Goal: Task Accomplishment & Management: Manage account settings

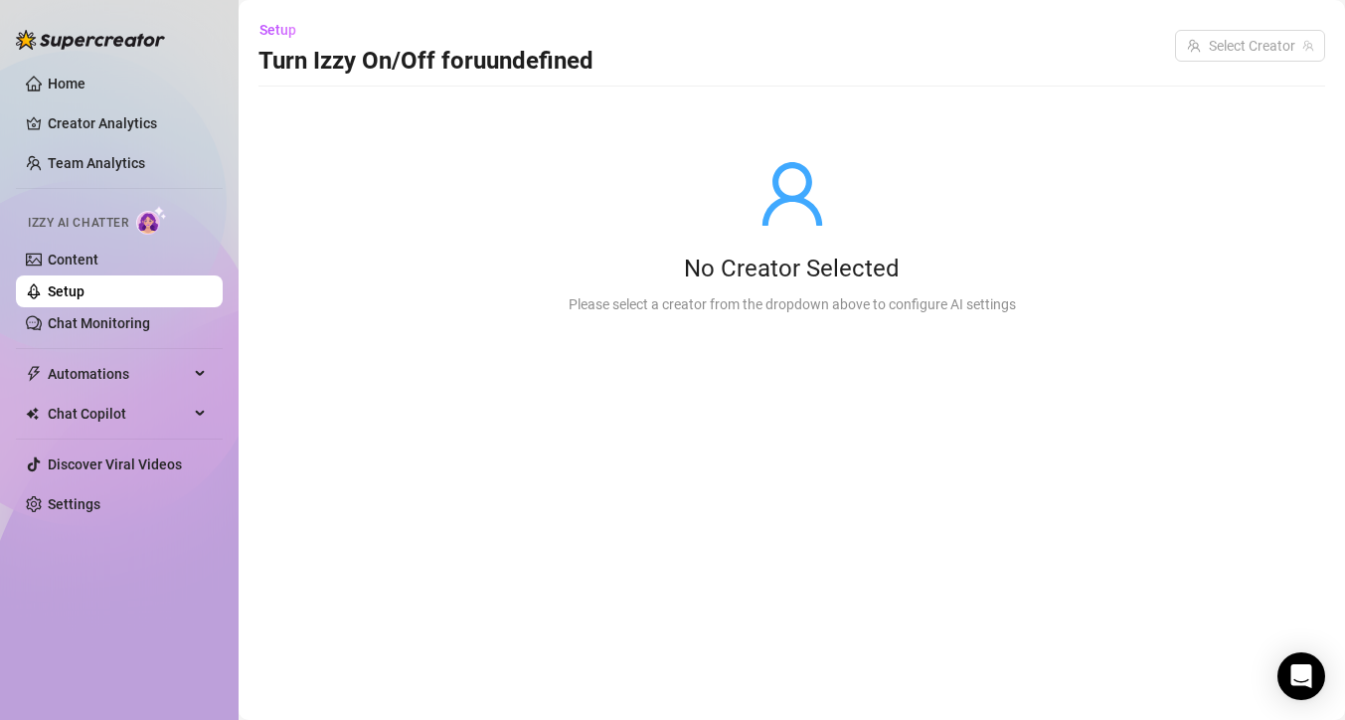
drag, startPoint x: 65, startPoint y: 79, endPoint x: 1088, endPoint y: 7, distance: 1025.4
click at [65, 78] on link "Home" at bounding box center [67, 84] width 38 height 16
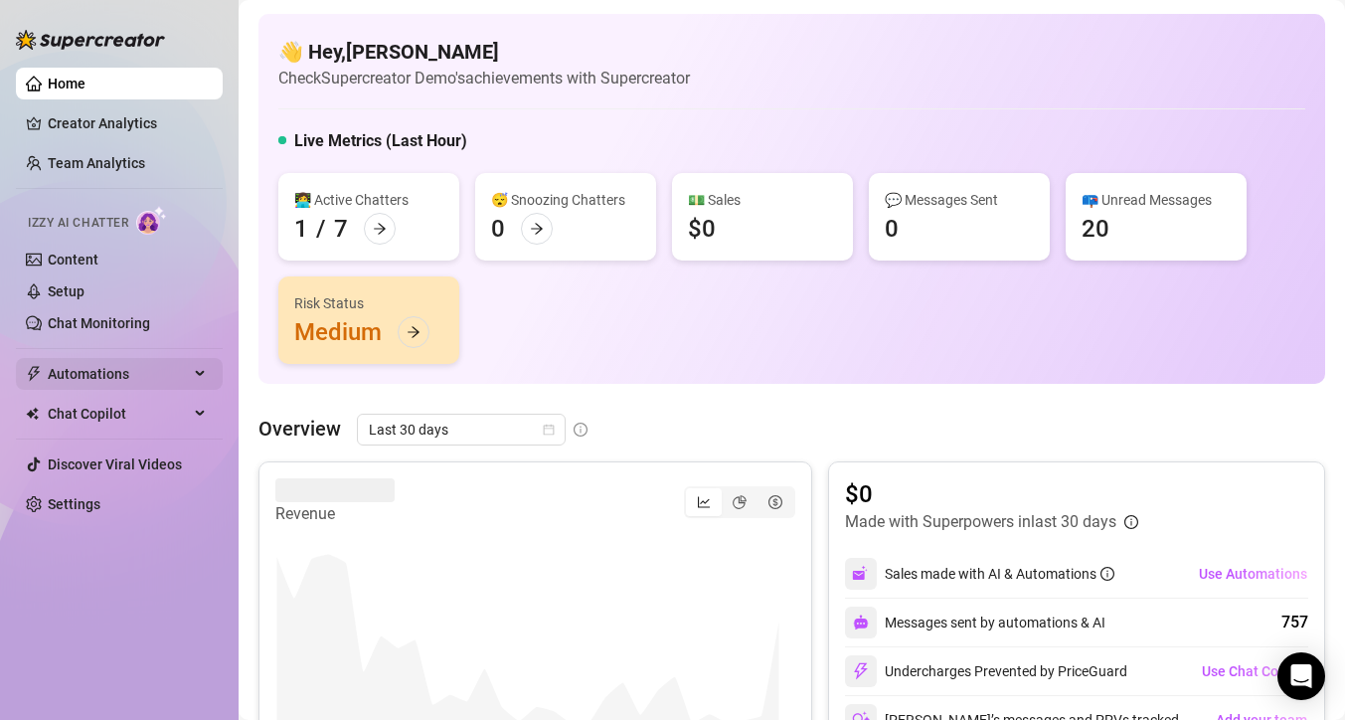
click at [132, 378] on span "Automations" at bounding box center [118, 374] width 141 height 32
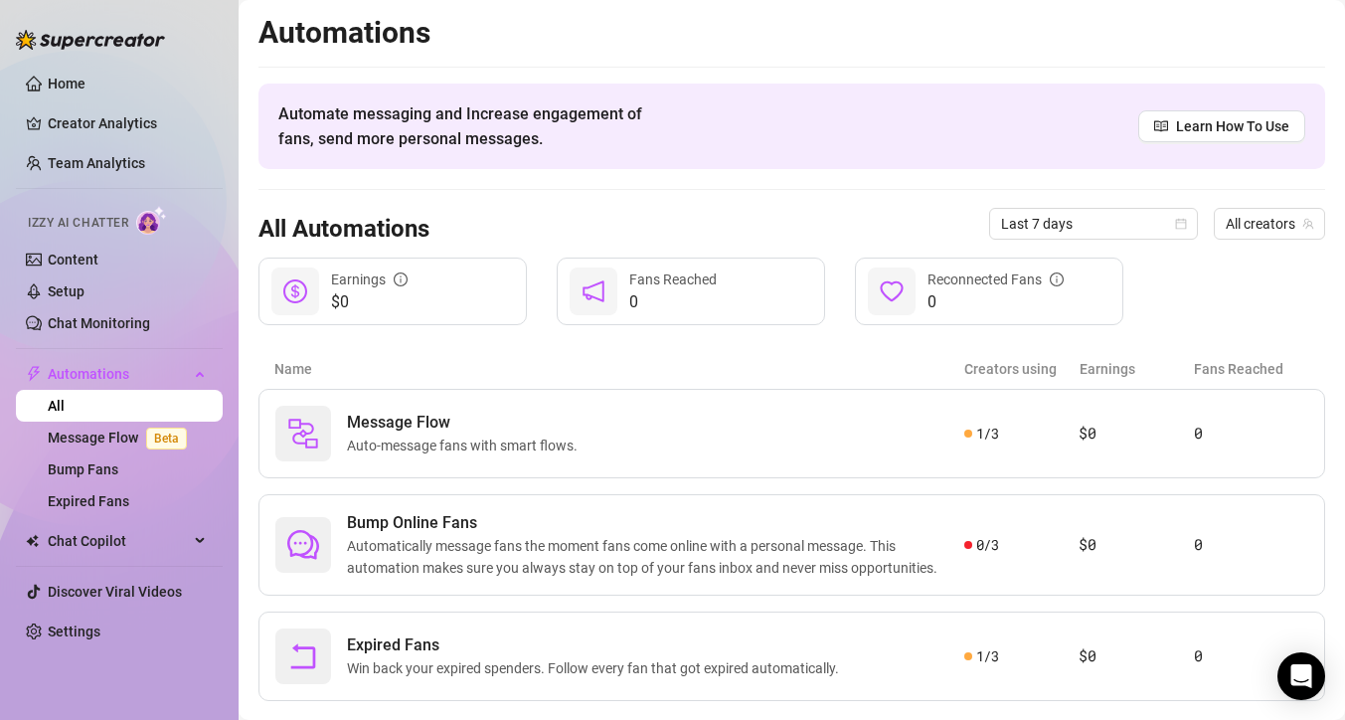
drag, startPoint x: 86, startPoint y: 129, endPoint x: 50, endPoint y: 52, distance: 85.8
click at [86, 129] on link "Creator Analytics" at bounding box center [127, 123] width 159 height 32
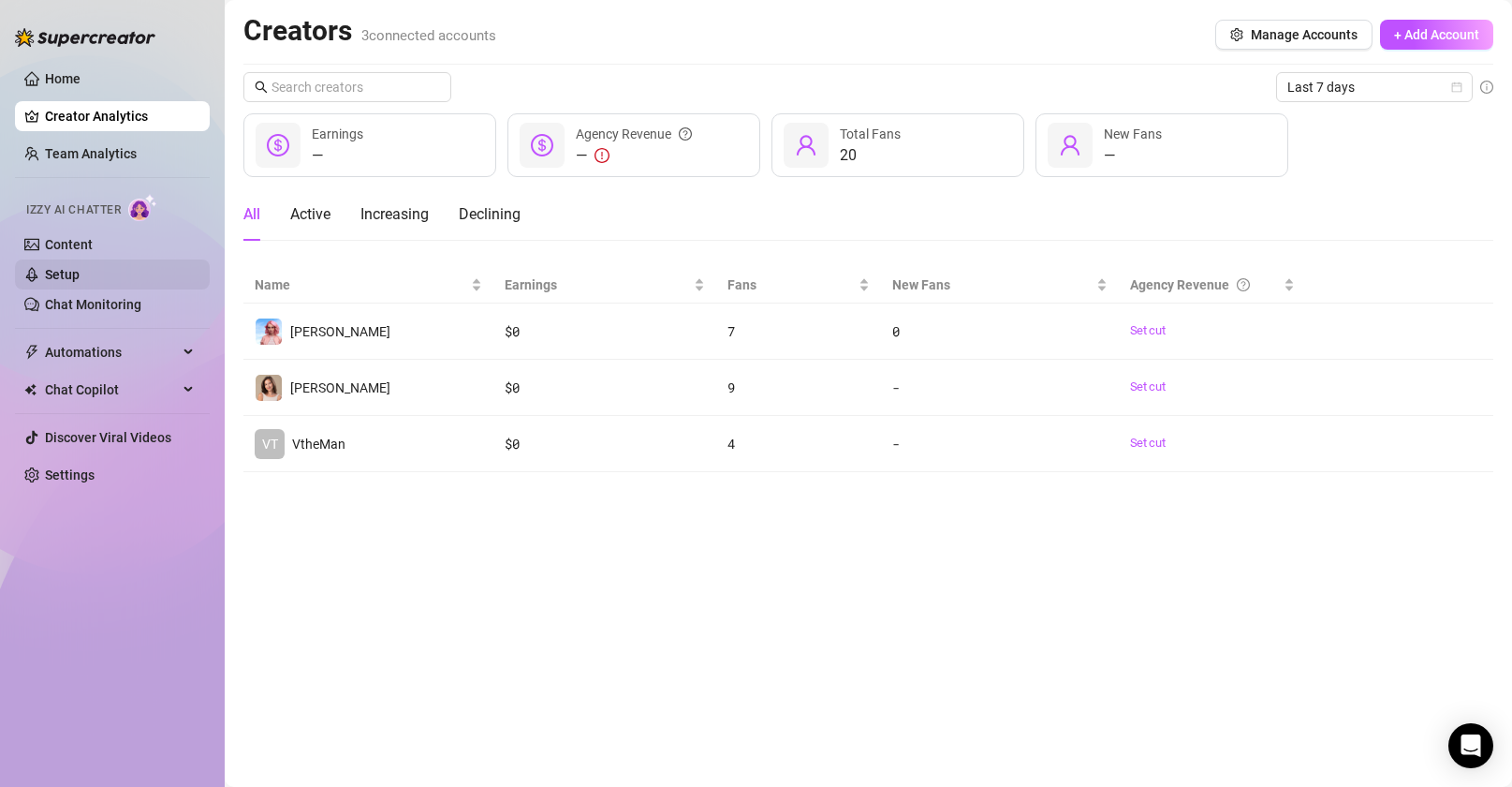
click at [79, 269] on link "Setup" at bounding box center [62, 274] width 35 height 15
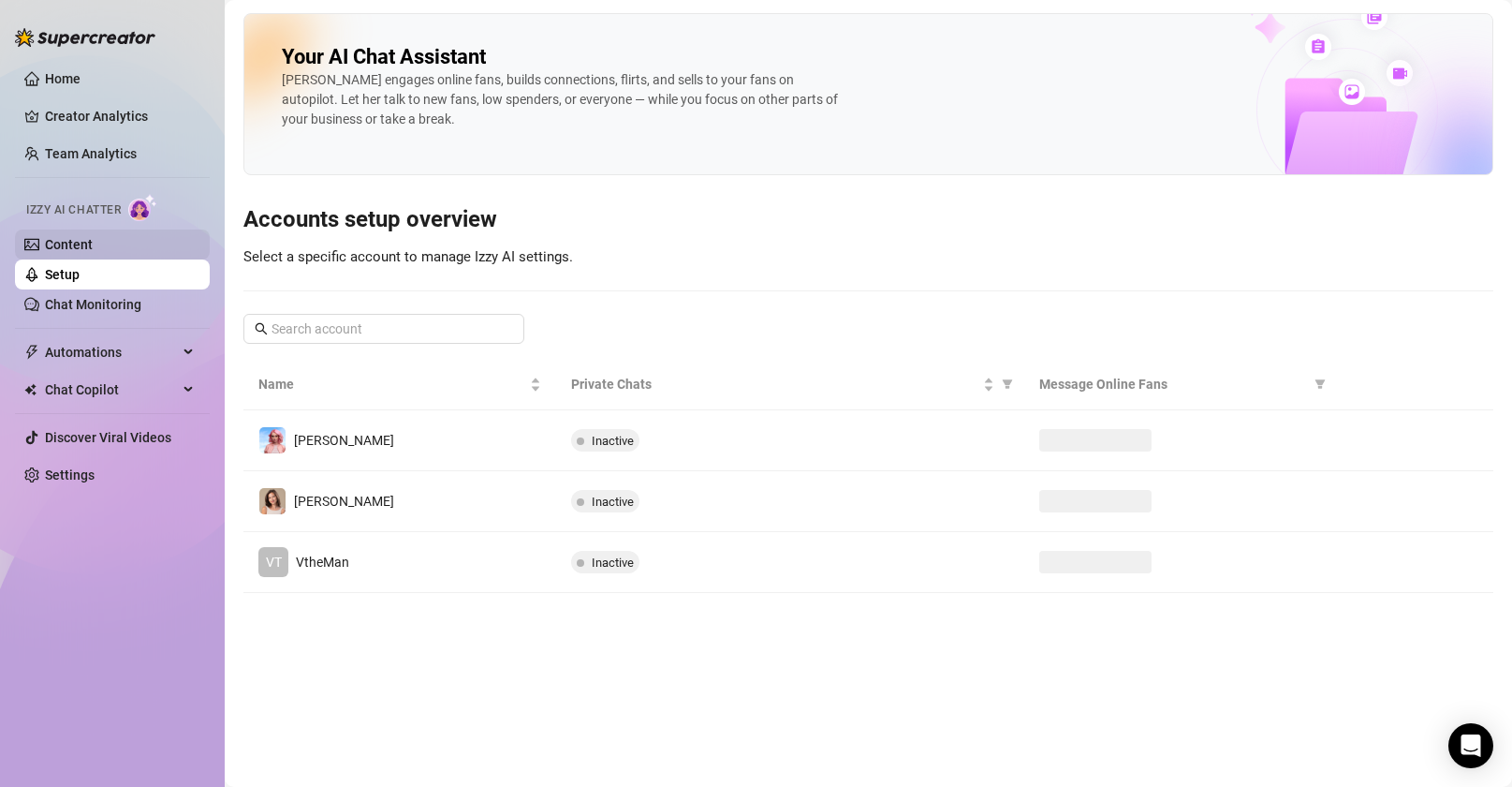
click at [66, 238] on link "Content" at bounding box center [69, 245] width 48 height 15
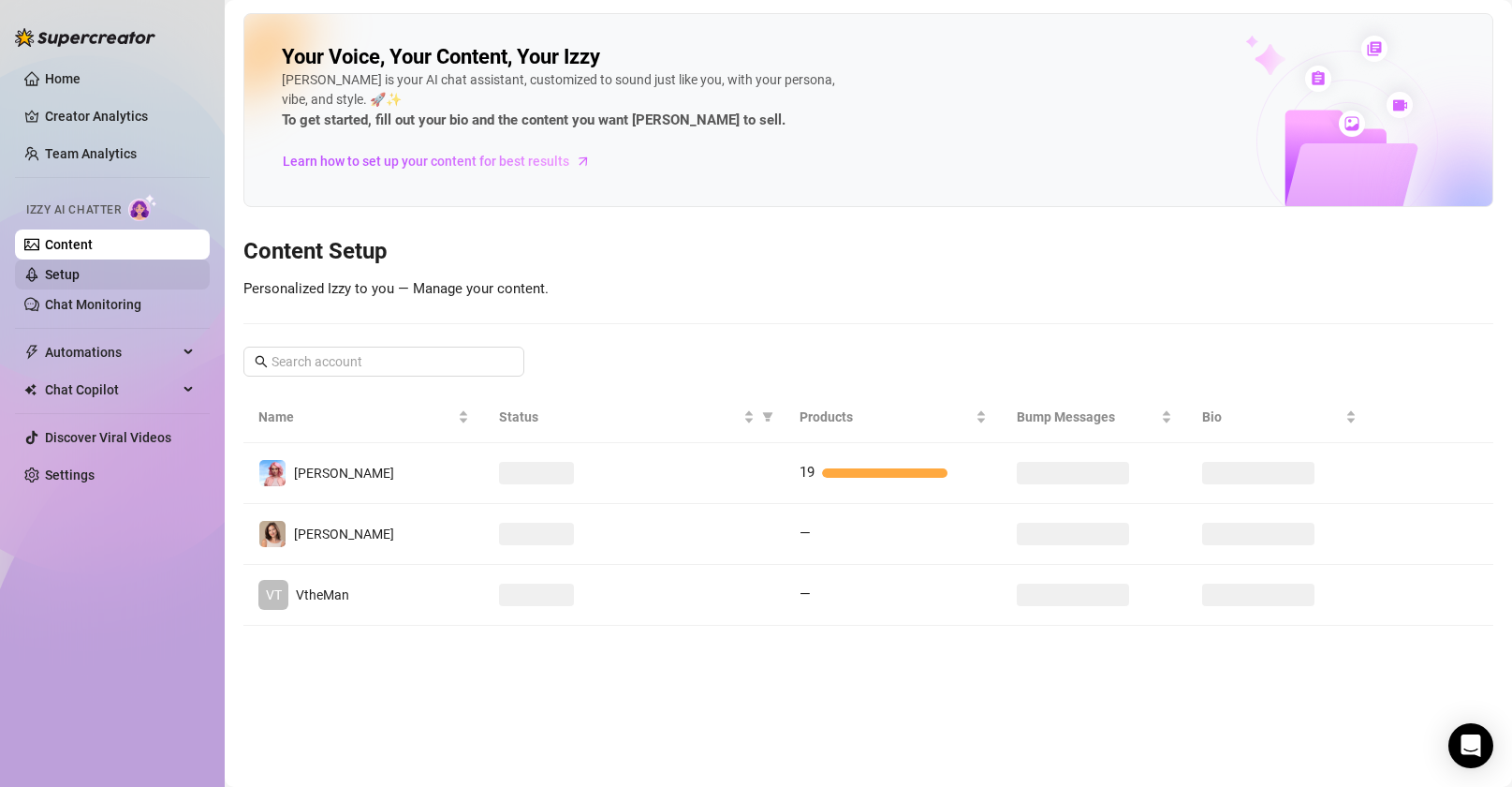
click at [79, 277] on link "Setup" at bounding box center [62, 274] width 35 height 15
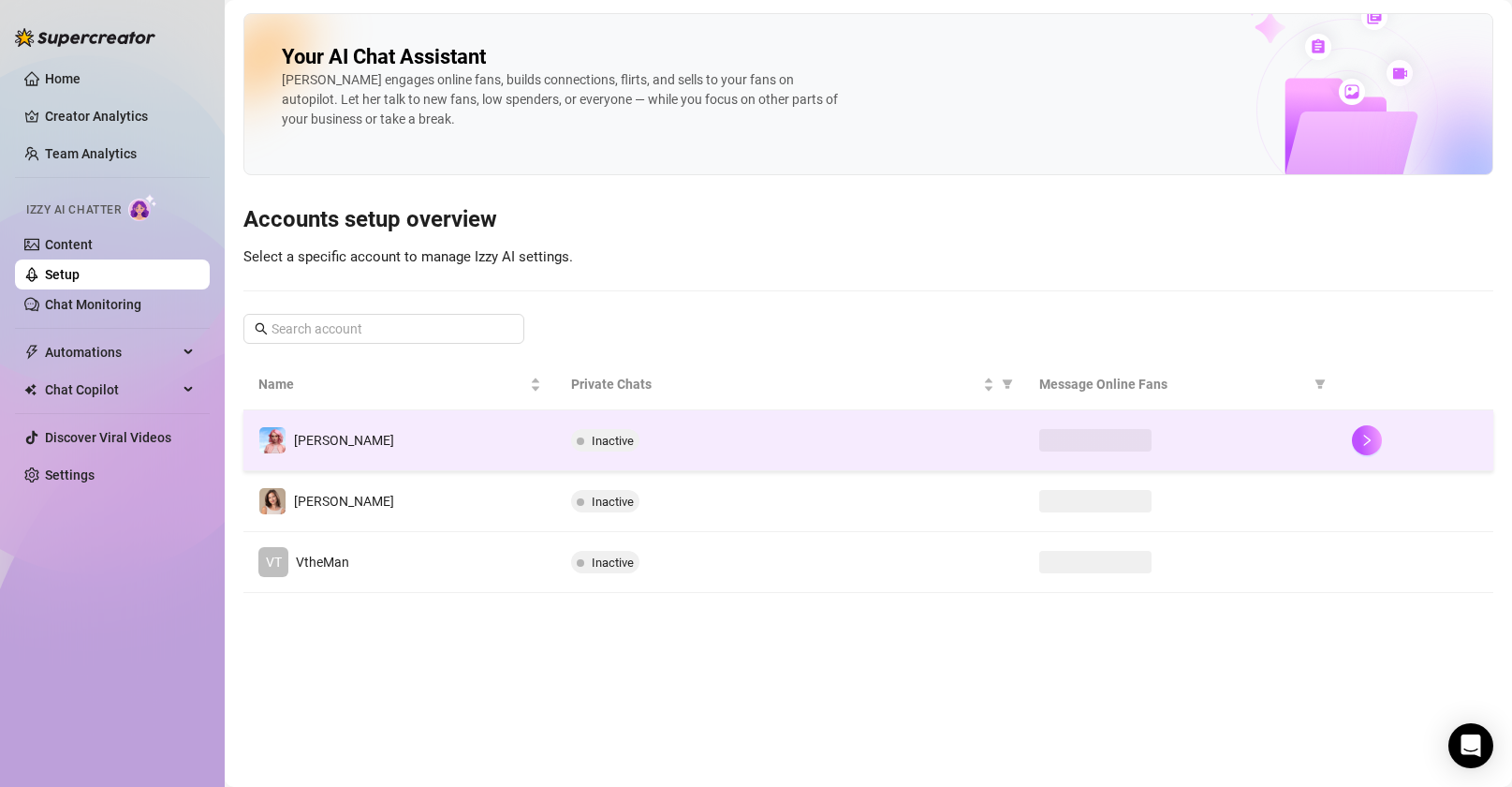
click at [805, 430] on div "Inactive" at bounding box center [790, 440] width 439 height 23
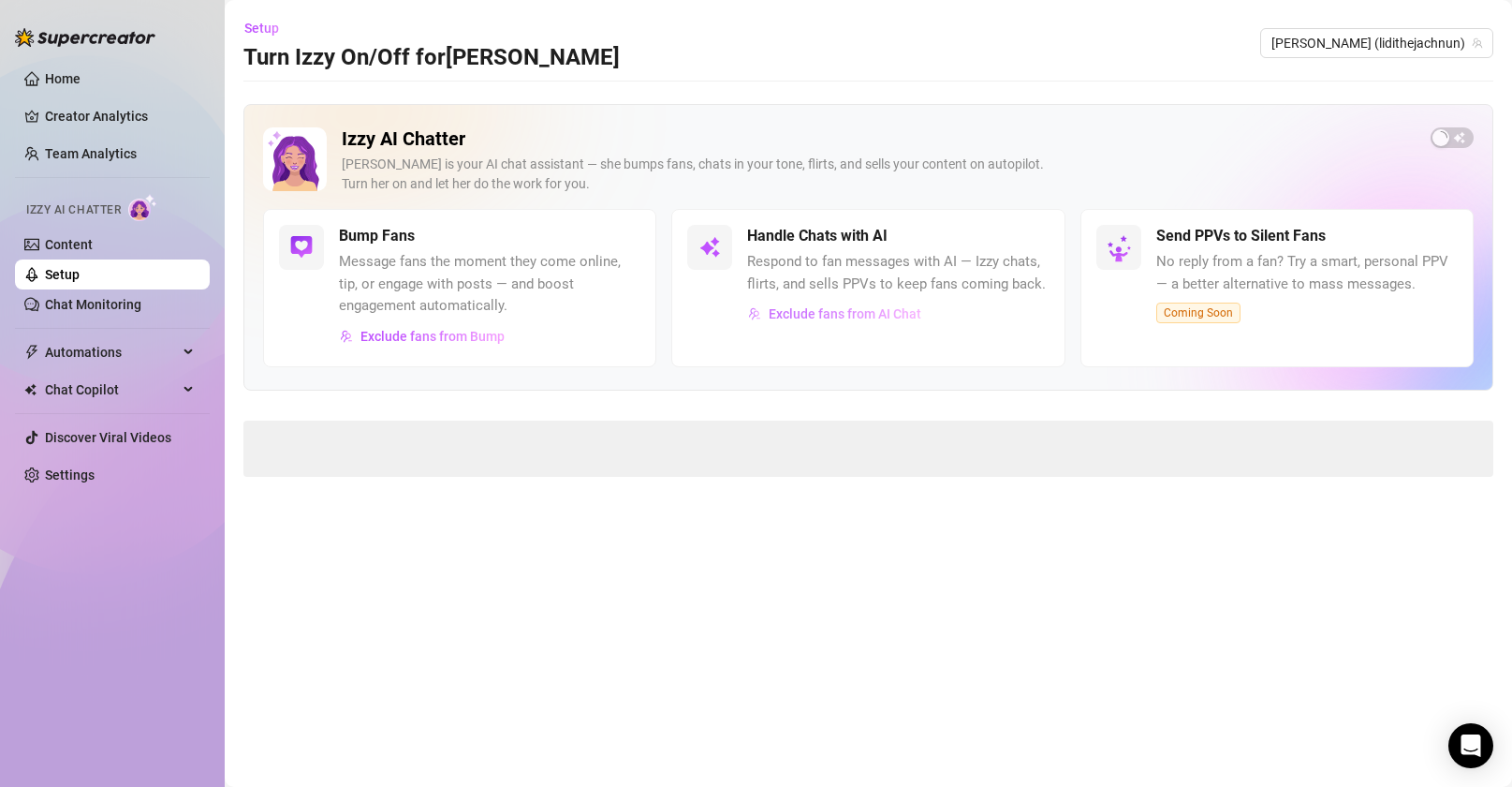
click at [880, 308] on span "Exclude fans from AI Chat" at bounding box center [845, 314] width 153 height 15
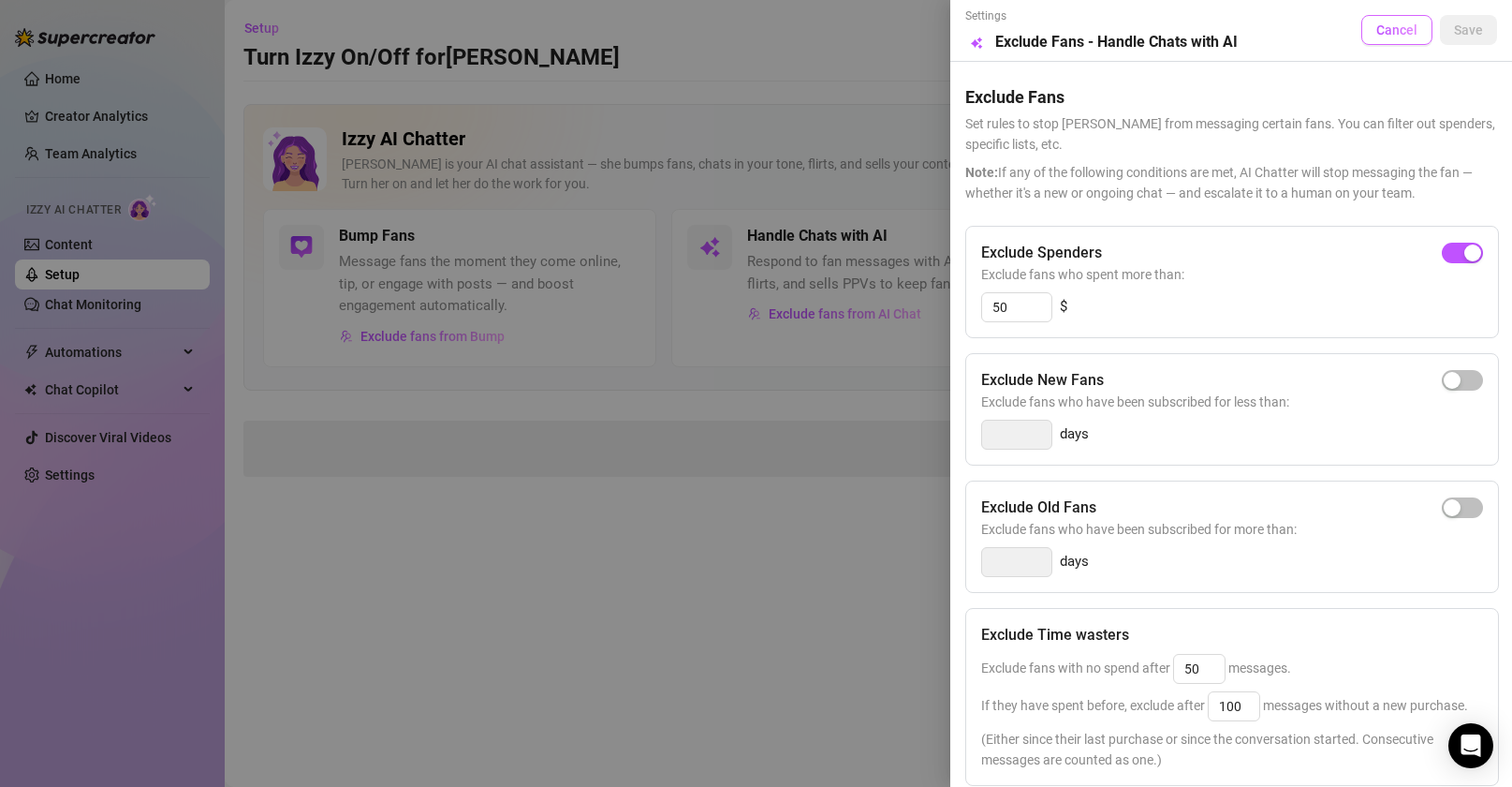
click at [1266, 31] on span "Cancel" at bounding box center [1397, 30] width 41 height 15
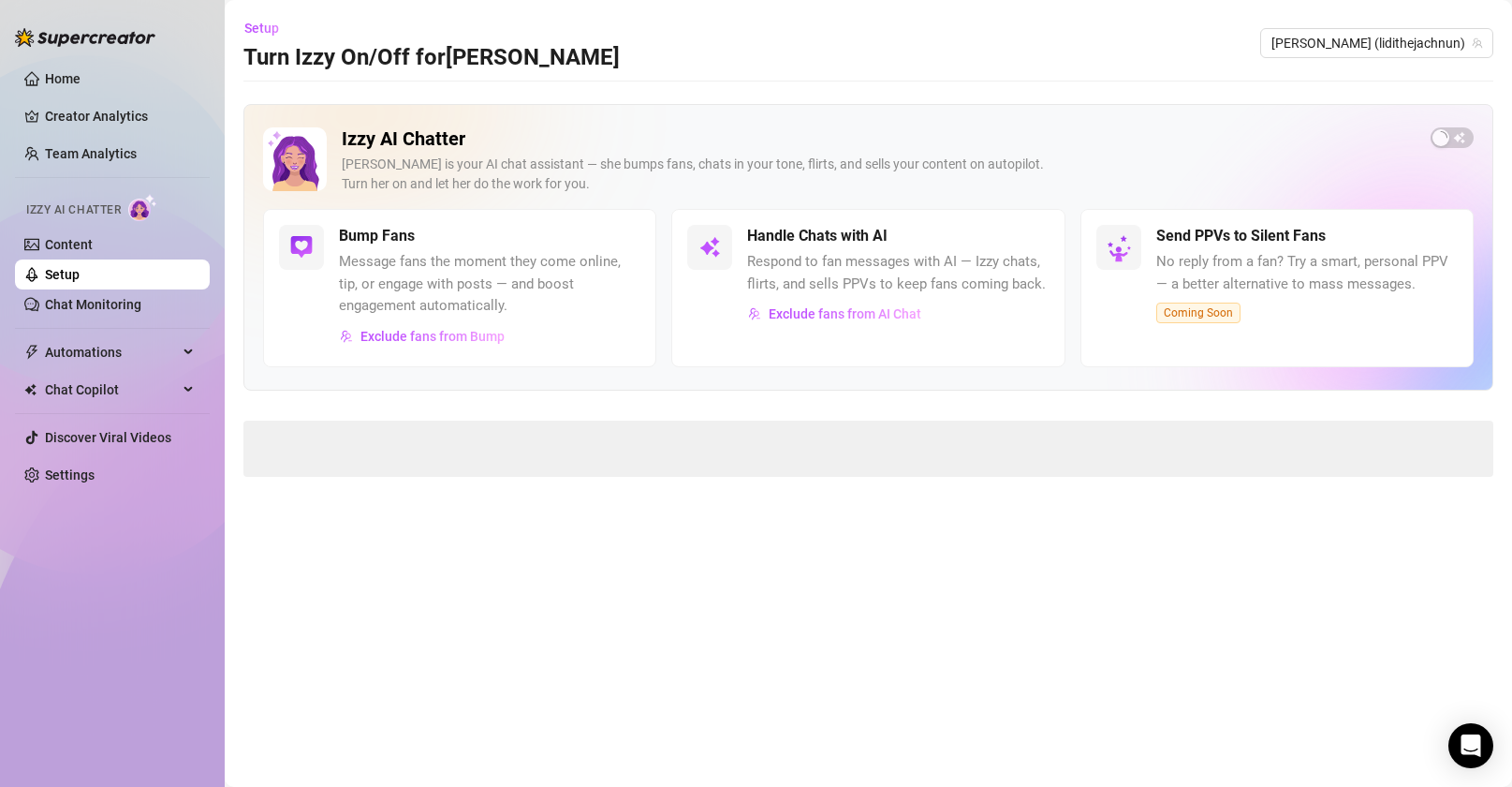
click at [751, 235] on div "Handle Chats with AI Respond to fan messages with AI — Izzy chats, flirts, and …" at bounding box center [869, 288] width 394 height 158
drag, startPoint x: 757, startPoint y: 236, endPoint x: 896, endPoint y: 236, distance: 139.0
click at [896, 236] on div "Handle Chats with AI" at bounding box center [898, 237] width 301 height 23
click at [870, 314] on span "Exclude fans from AI Chat" at bounding box center [845, 314] width 153 height 15
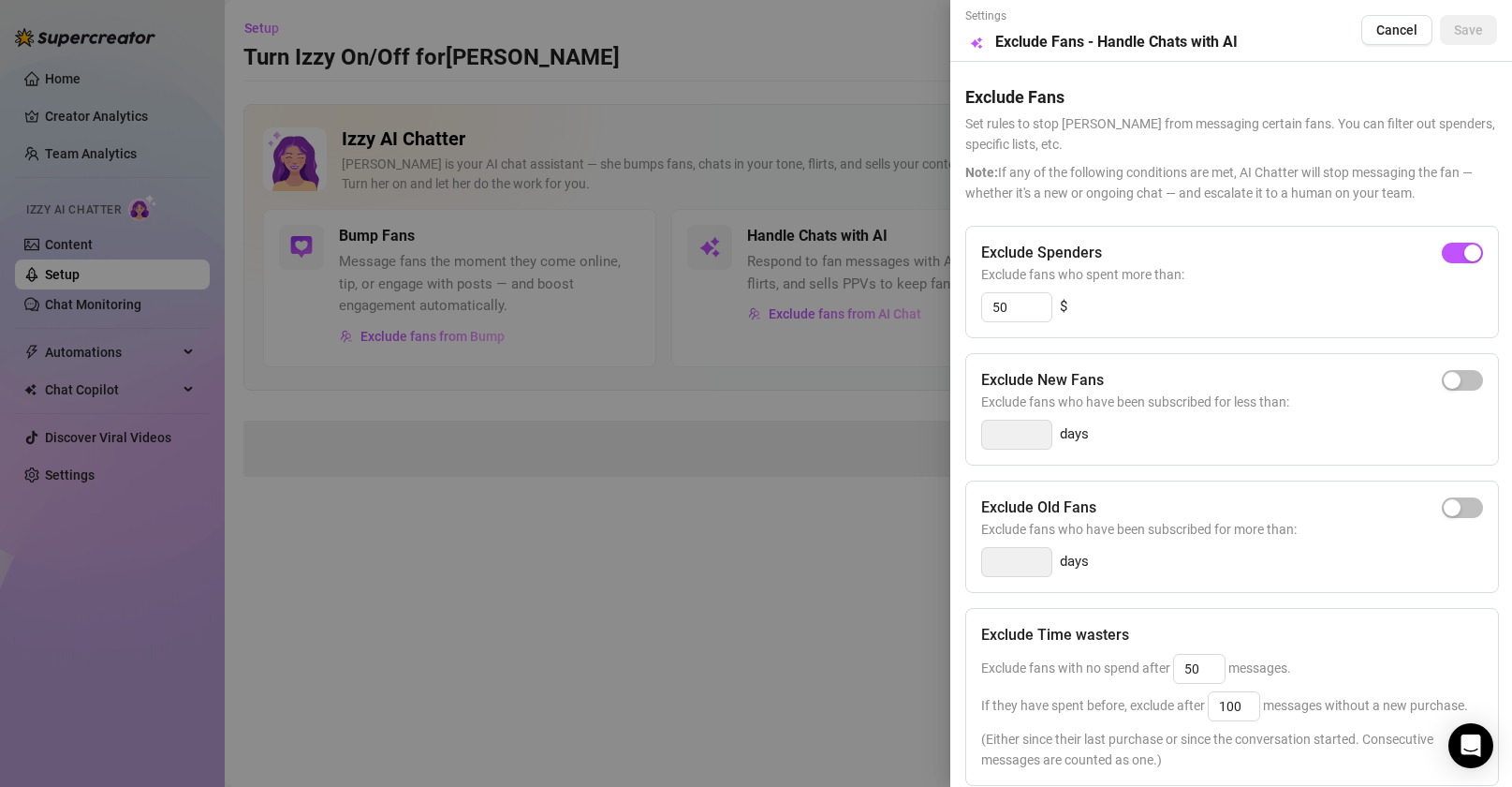
click at [1117, 238] on div "Exclude Spenders Exclude fans who spent more than: 50 $" at bounding box center [1232, 282] width 534 height 112
click at [1119, 254] on div "Exclude Spenders" at bounding box center [1232, 253] width 502 height 23
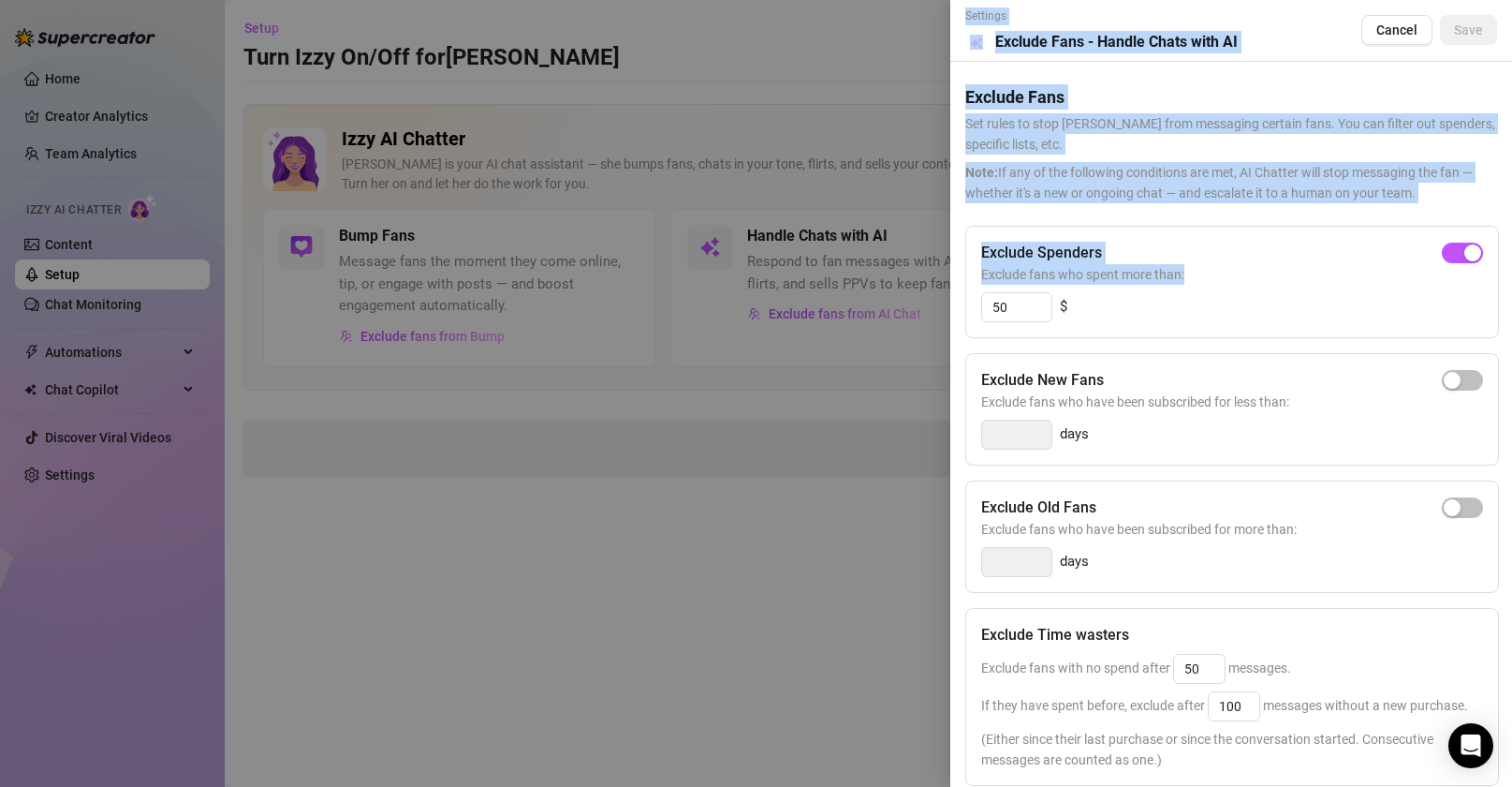
drag, startPoint x: 1193, startPoint y: 271, endPoint x: 980, endPoint y: 248, distance: 214.2
click at [935, 247] on div "Settings Preview Exclude Fans - Handle Chats with AI Cancel Save Exclude Fans S…" at bounding box center [756, 393] width 1512 height 787
click at [1017, 253] on h5 "Exclude Spenders" at bounding box center [1042, 253] width 121 height 23
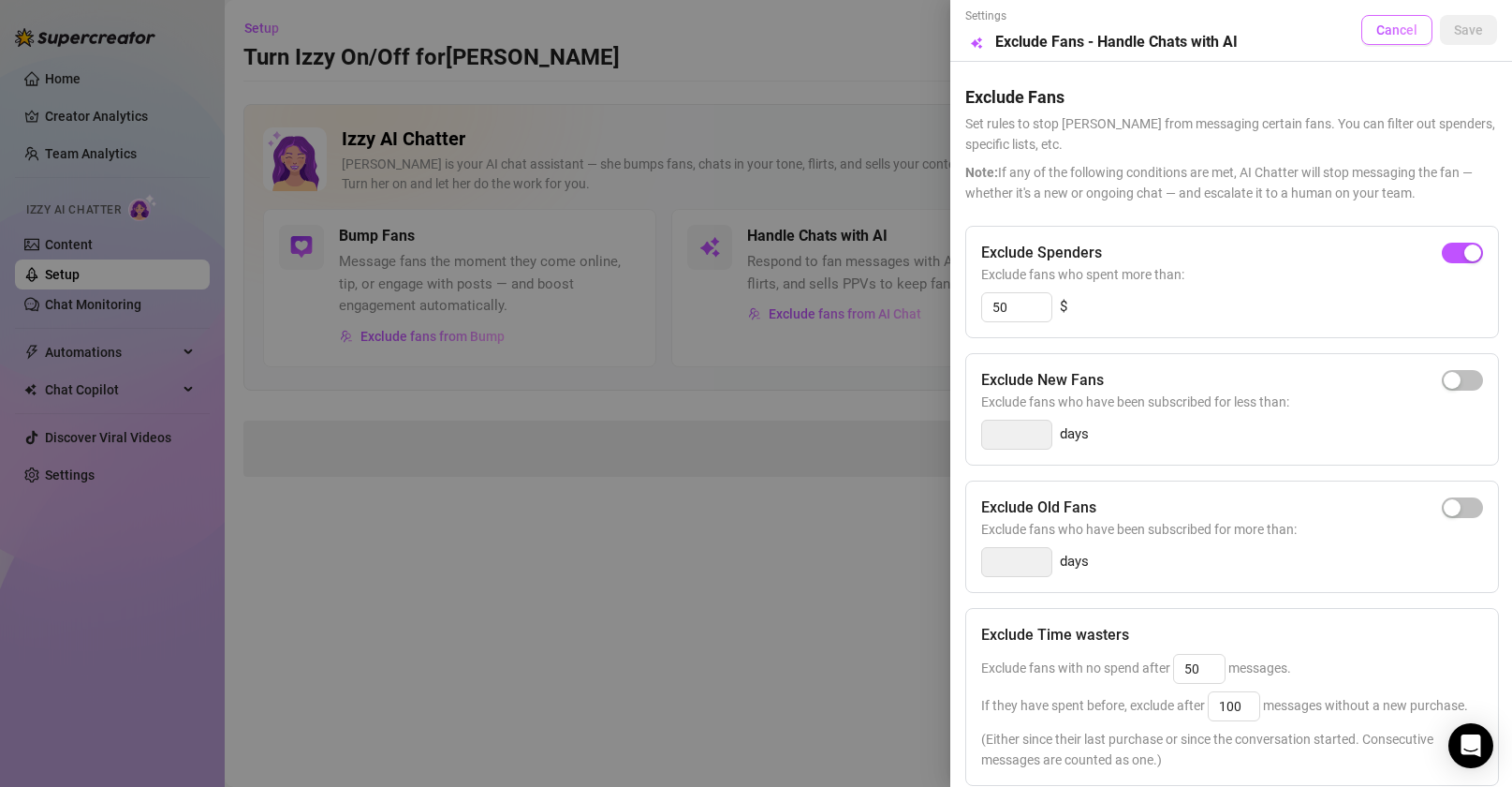
click at [1266, 36] on span "Cancel" at bounding box center [1397, 30] width 41 height 15
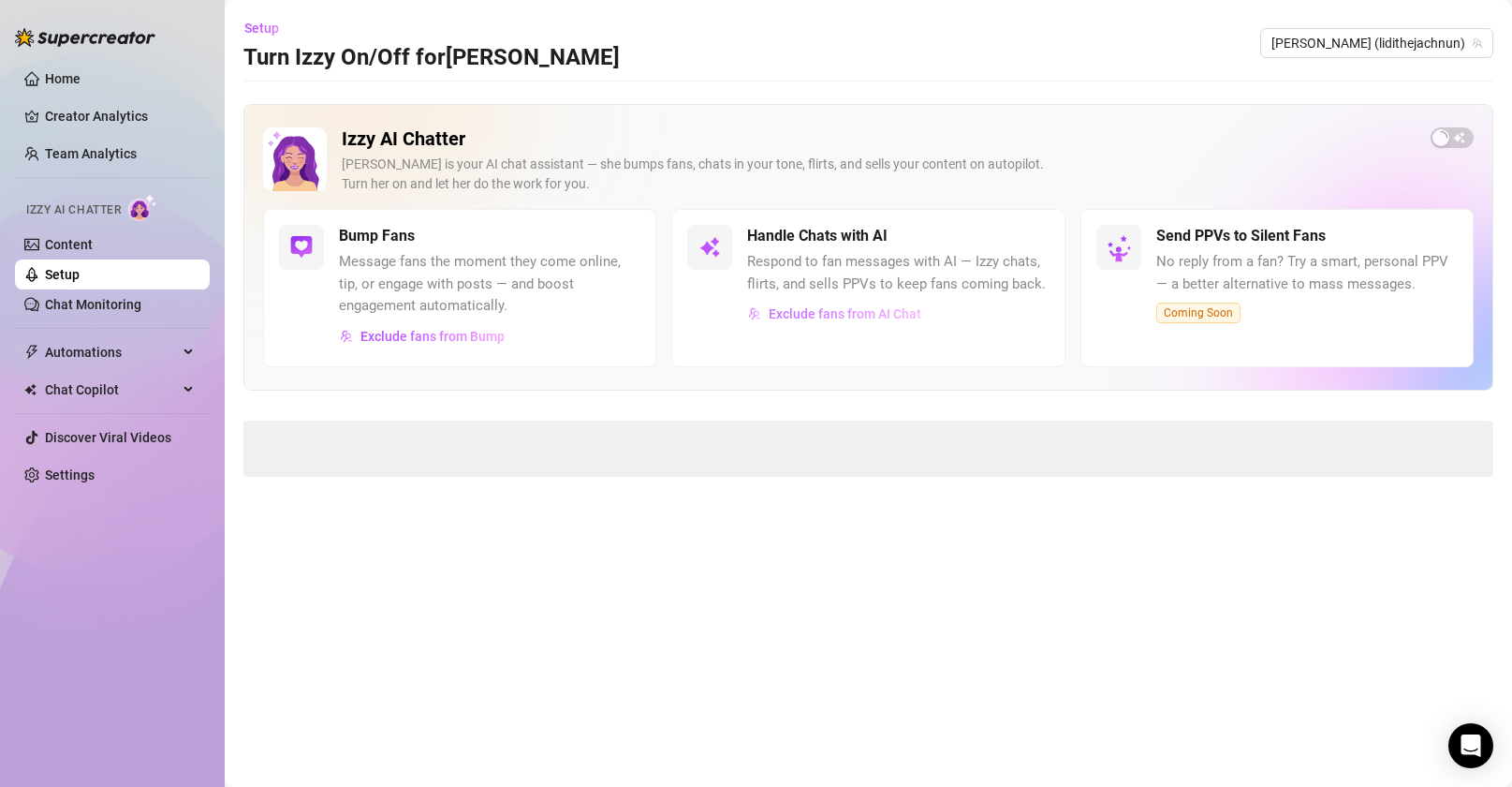
click at [895, 314] on span "Exclude fans from AI Chat" at bounding box center [845, 314] width 153 height 15
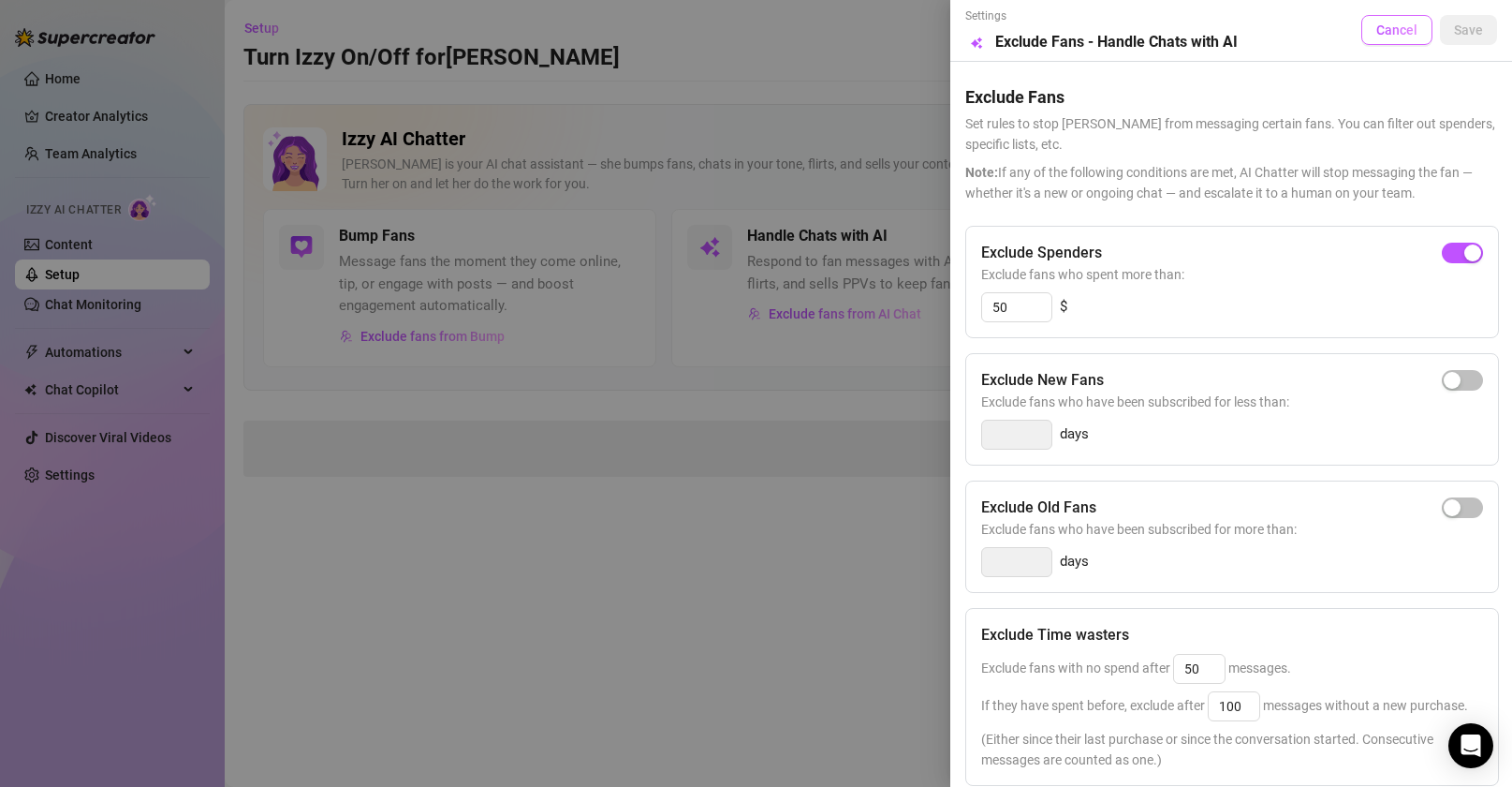
click at [1266, 25] on span "Cancel" at bounding box center [1397, 30] width 41 height 15
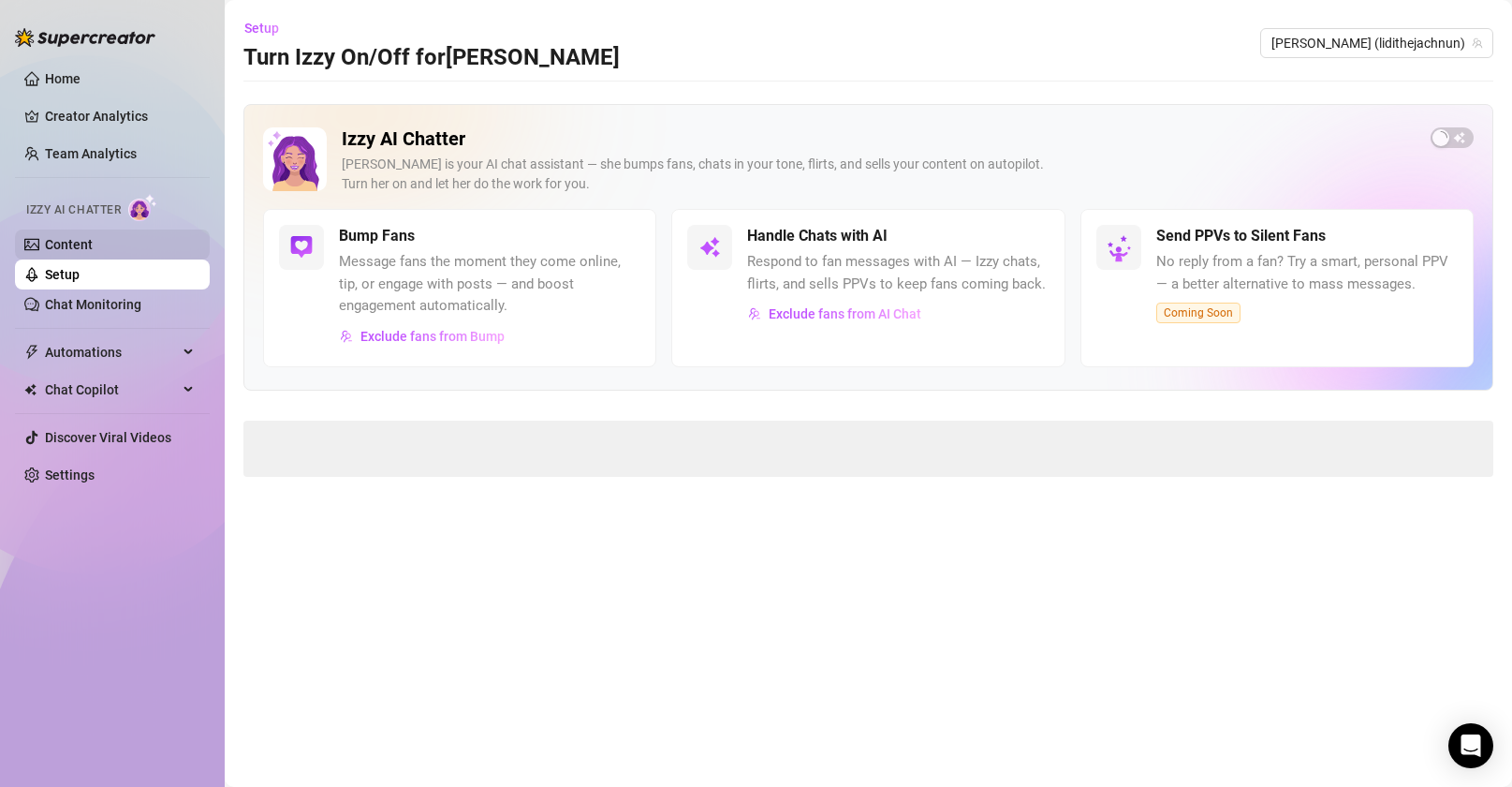
click at [90, 243] on link "Content" at bounding box center [69, 245] width 48 height 15
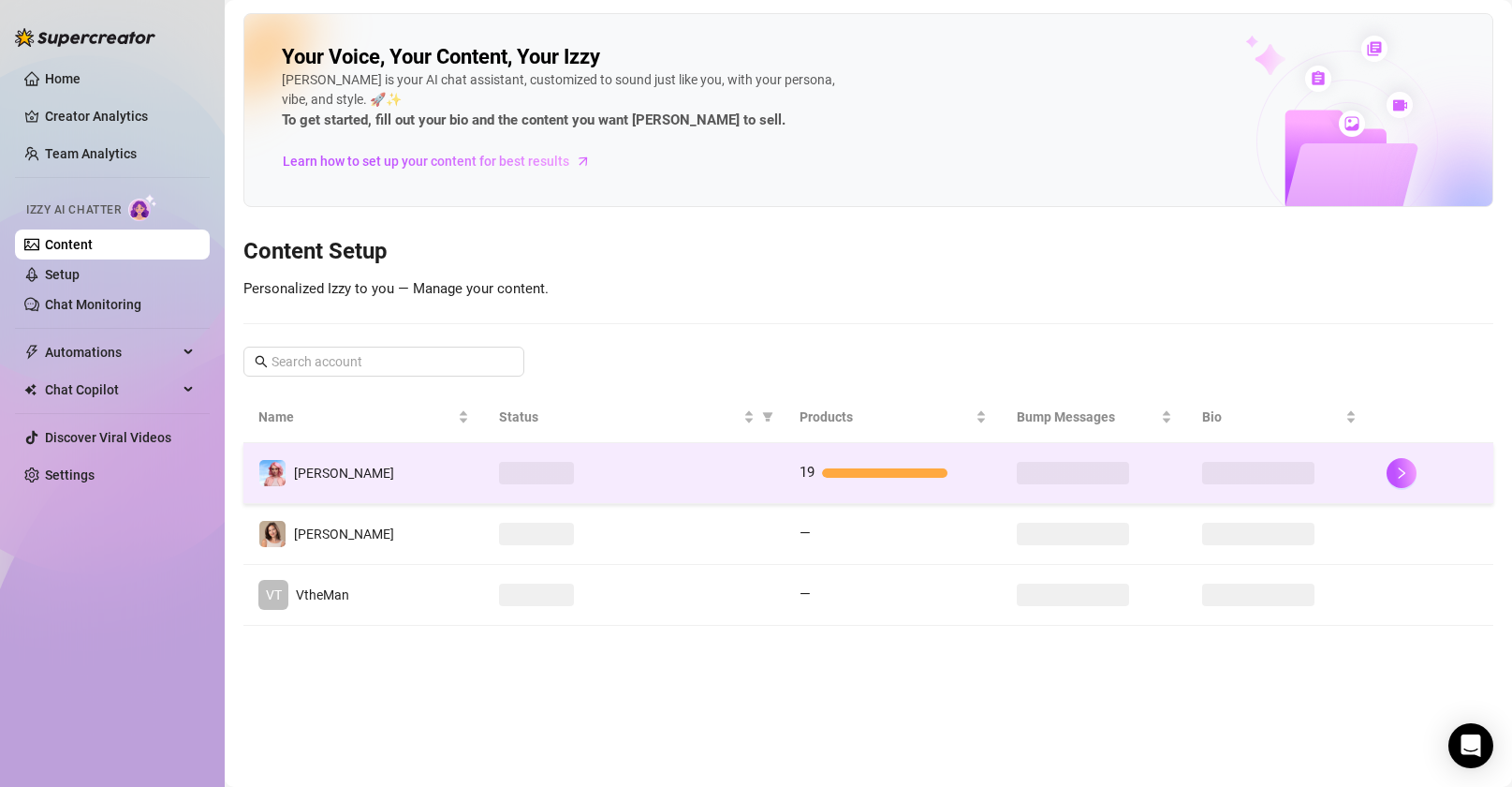
click at [774, 474] on td at bounding box center [634, 473] width 301 height 61
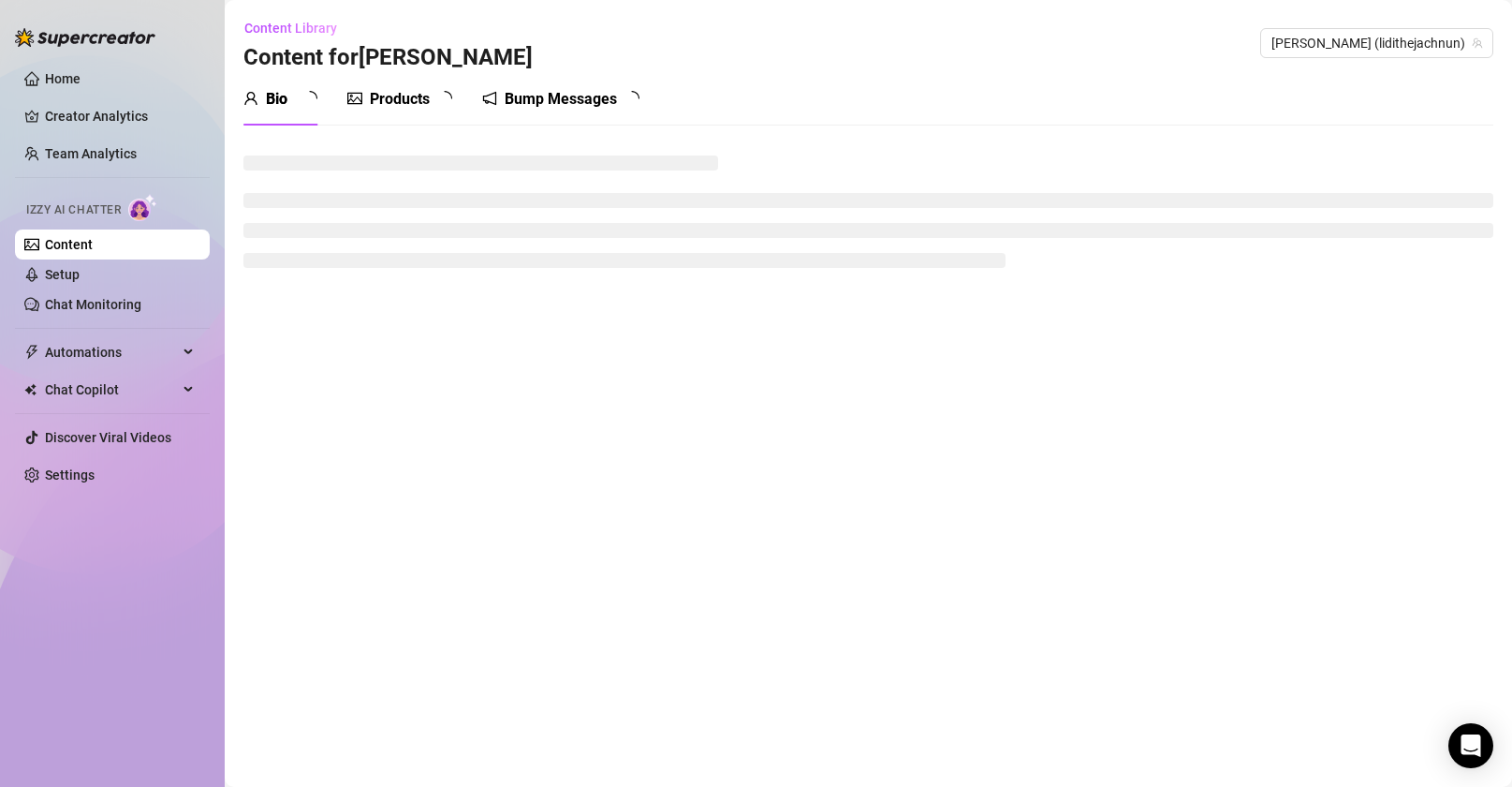
click at [287, 94] on div "Bio" at bounding box center [276, 99] width 22 height 23
click at [107, 113] on link "Creator Analytics" at bounding box center [120, 116] width 150 height 30
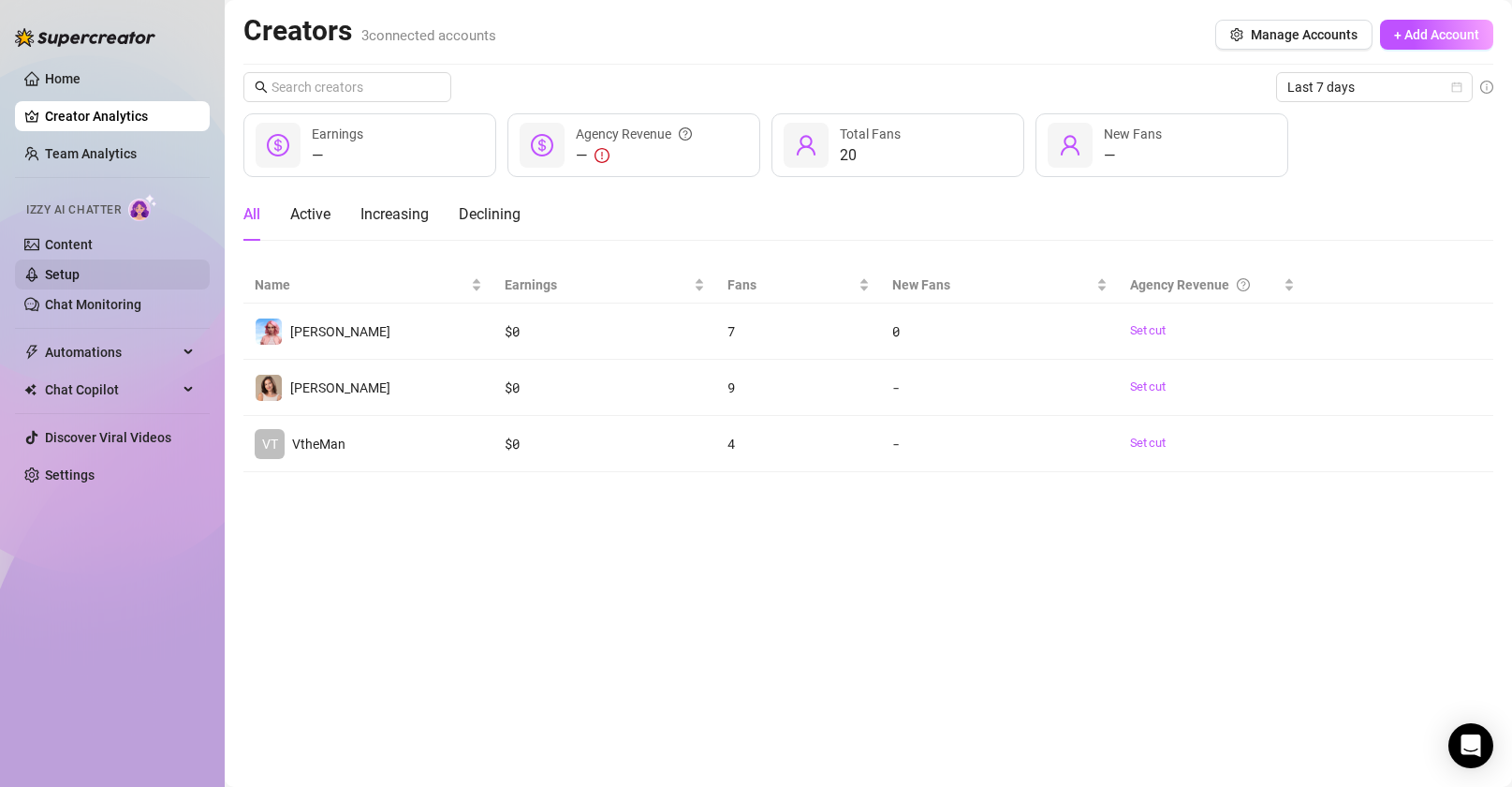
click at [79, 272] on link "Setup" at bounding box center [62, 274] width 35 height 15
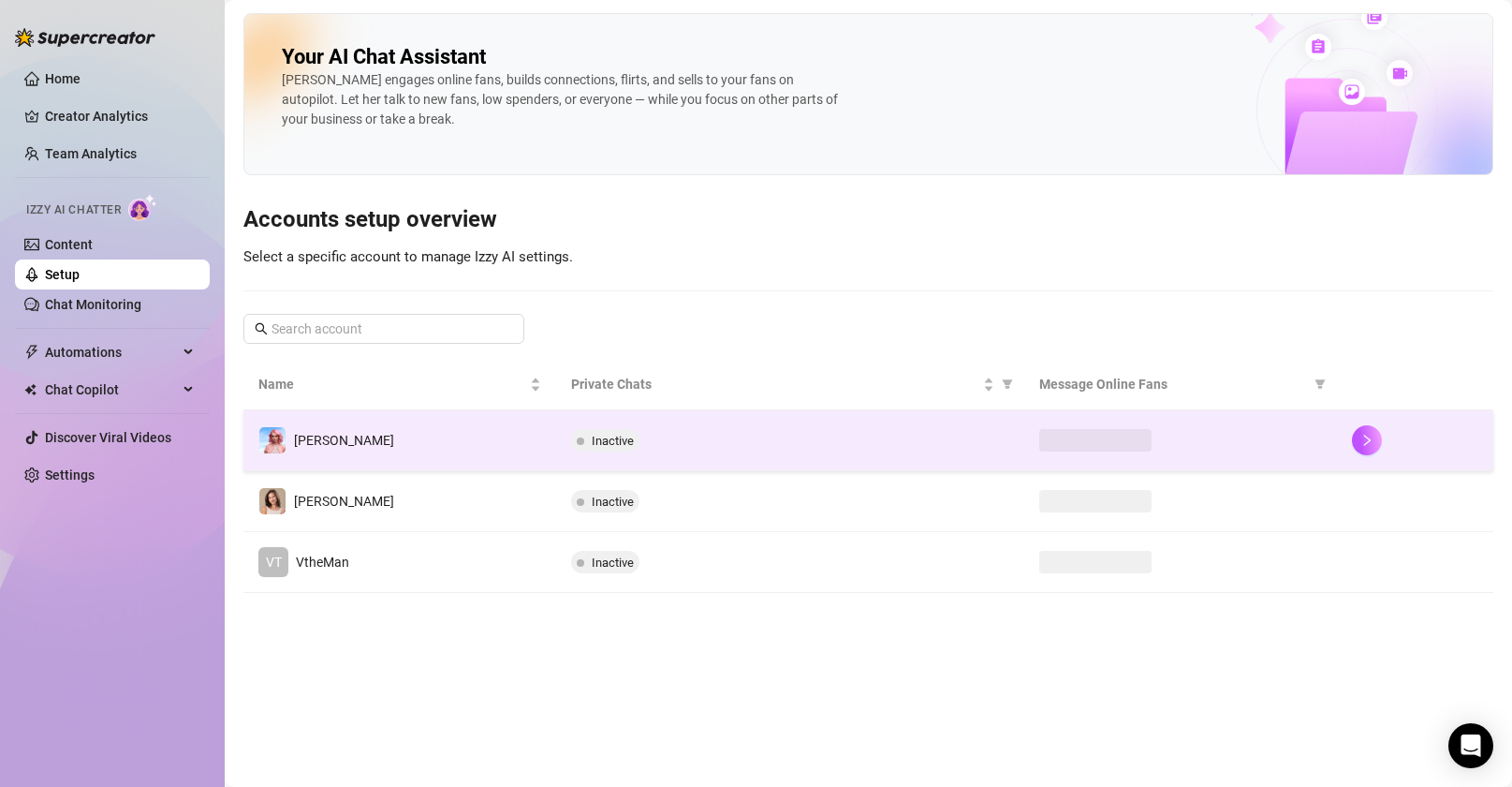
click at [778, 441] on div "Inactive" at bounding box center [790, 440] width 439 height 23
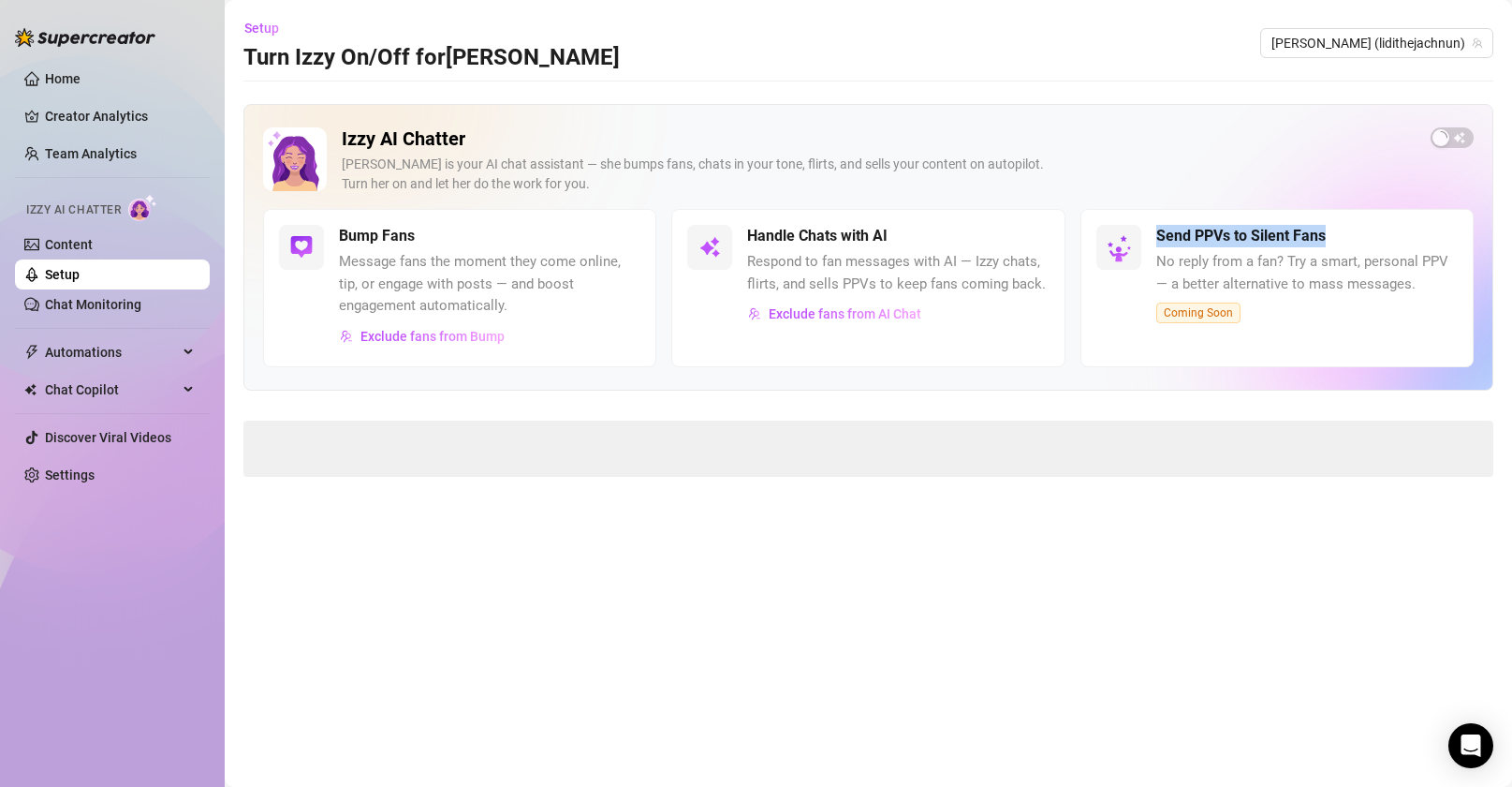
drag, startPoint x: 1346, startPoint y: 234, endPoint x: 1166, endPoint y: 241, distance: 180.1
click at [1159, 237] on div "Send PPVs to Silent Fans" at bounding box center [1308, 237] width 301 height 23
click at [1266, 276] on span "No reply from a fan? Try a smart, personal PPV — a better alternative to mass m…" at bounding box center [1308, 272] width 301 height 44
drag, startPoint x: 1341, startPoint y: 242, endPoint x: 1149, endPoint y: 238, distance: 192.0
click at [1149, 238] on div "Send PPVs to Silent Fans No reply from a fan? Try a smart, personal PPV — a bet…" at bounding box center [1277, 288] width 394 height 158
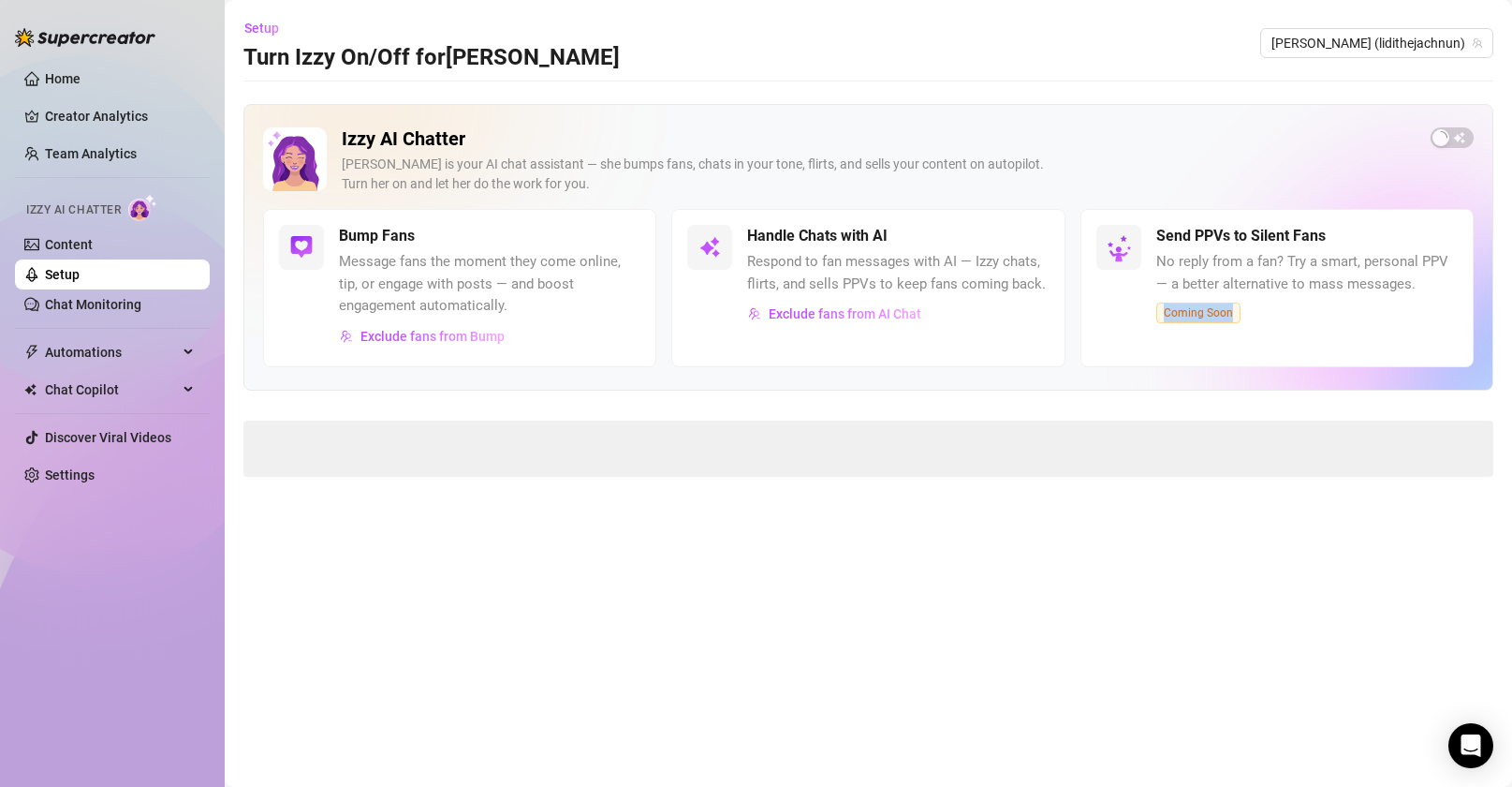
drag, startPoint x: 1231, startPoint y: 312, endPoint x: 1164, endPoint y: 308, distance: 67.1
click at [1164, 308] on span "Coming Soon" at bounding box center [1198, 313] width 84 height 21
click at [1262, 299] on div "Send PPVs to Silent Fans No reply from a fan? Try a smart, personal PPV — a bet…" at bounding box center [1308, 274] width 301 height 98
click at [846, 317] on span "Exclude fans from AI Chat" at bounding box center [845, 314] width 153 height 15
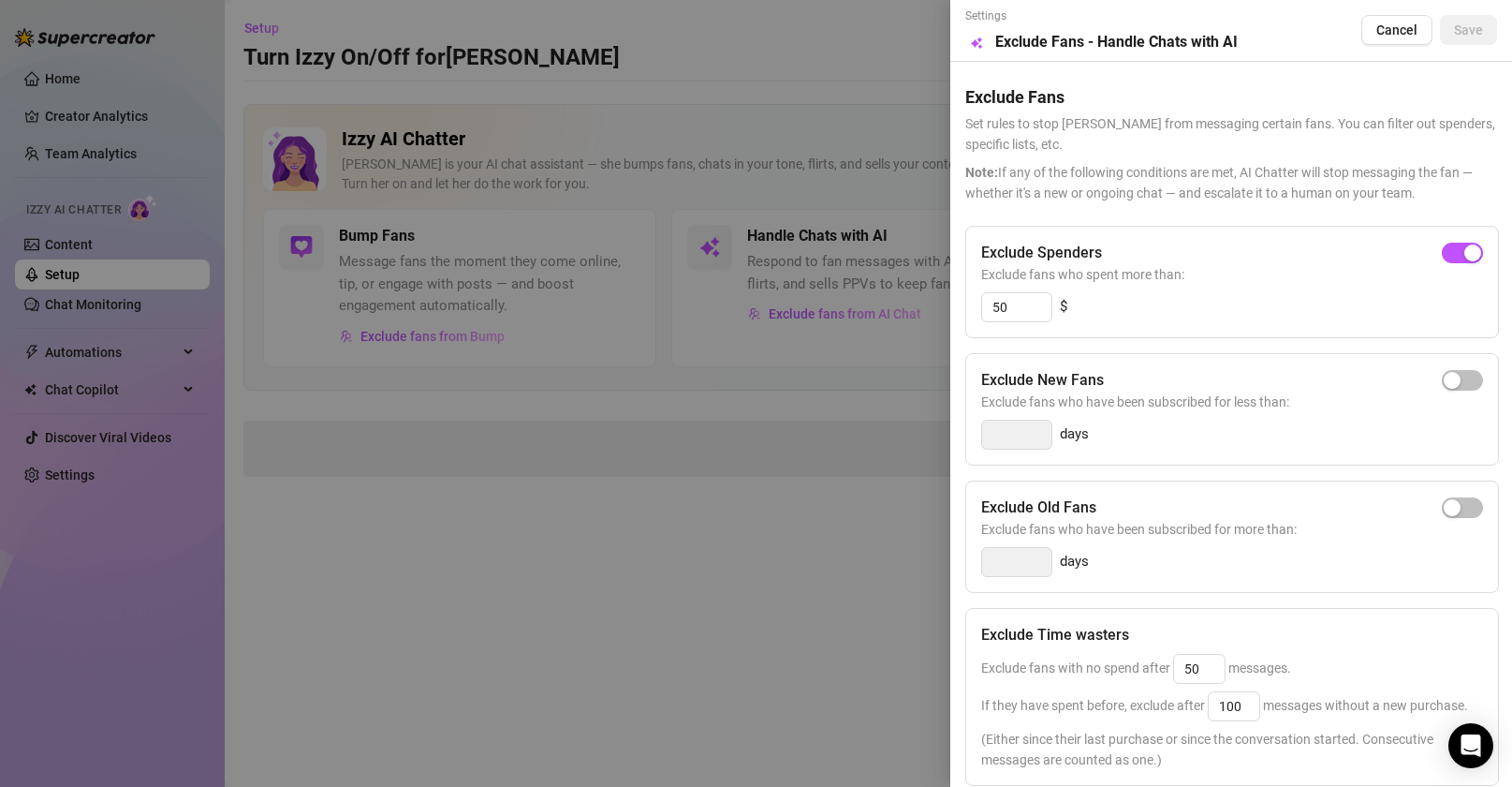
scroll to position [4, 0]
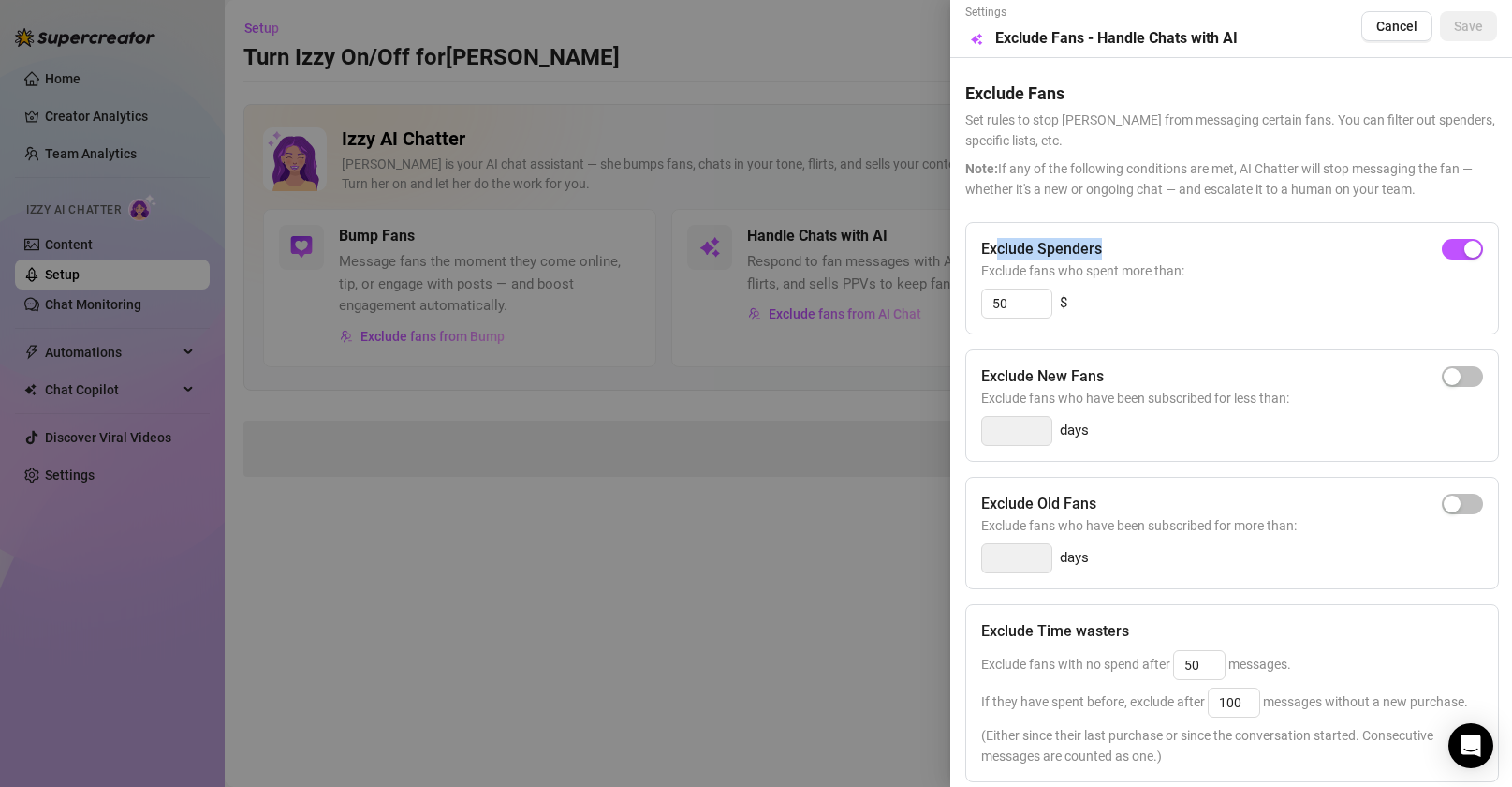
drag, startPoint x: 998, startPoint y: 251, endPoint x: 1121, endPoint y: 247, distance: 123.1
click at [1120, 247] on div "Exclude Spenders" at bounding box center [1232, 250] width 502 height 23
click at [1121, 247] on div "Exclude Spenders" at bounding box center [1232, 250] width 502 height 23
drag, startPoint x: 1111, startPoint y: 247, endPoint x: 984, endPoint y: 250, distance: 127.0
click at [984, 250] on div "Exclude Spenders" at bounding box center [1232, 250] width 502 height 23
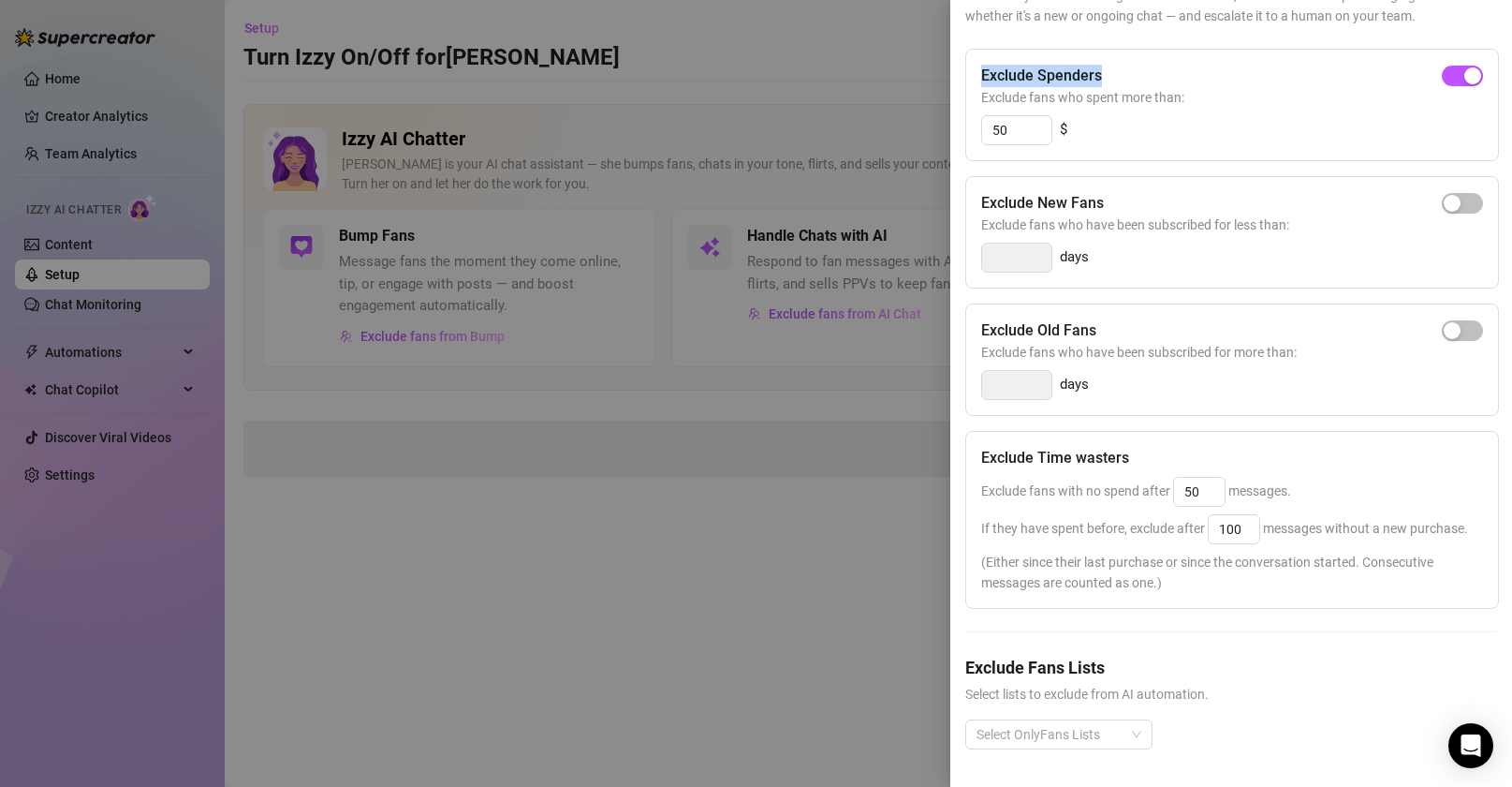
scroll to position [212, 0]
click at [1121, 678] on div at bounding box center [1049, 734] width 160 height 26
click at [1077, 678] on div "Select OnlyFans Lists" at bounding box center [1231, 749] width 532 height 60
click at [1089, 678] on div at bounding box center [1049, 734] width 160 height 26
click at [1118, 524] on div "If they have spent before, exclude after 100 messages without a new purchase." at bounding box center [1232, 530] width 502 height 30
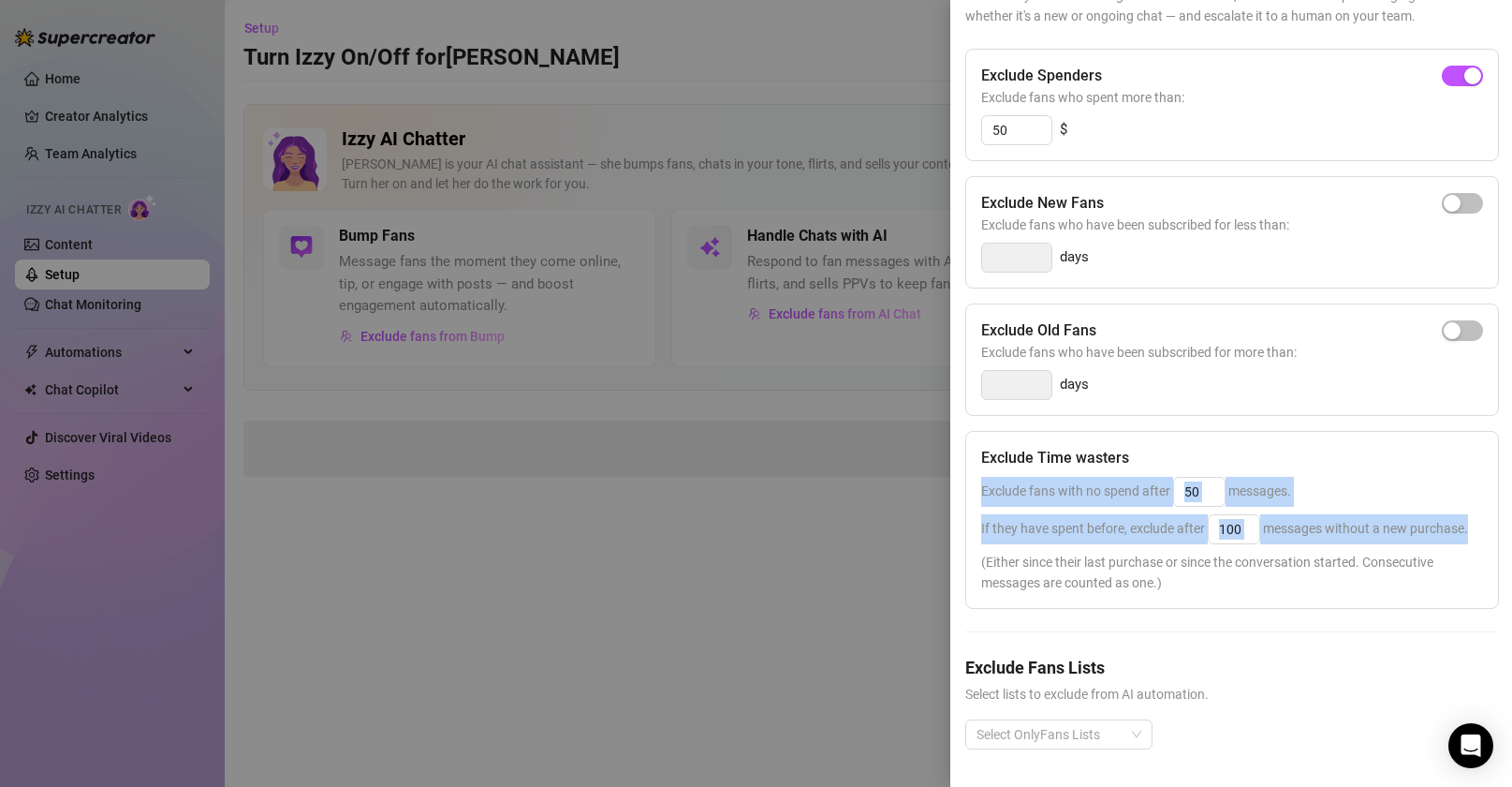
drag, startPoint x: 1085, startPoint y: 522, endPoint x: 984, endPoint y: 467, distance: 115.0
click at [984, 467] on div "Exclude Time wasters Exclude fans with no spend after 50 messages. If they have…" at bounding box center [1232, 519] width 534 height 178
click at [1266, 477] on div "Exclude fans with no spend after 50 messages." at bounding box center [1232, 492] width 502 height 30
drag, startPoint x: 1052, startPoint y: 517, endPoint x: 982, endPoint y: 496, distance: 73.1
click at [982, 515] on div "If they have spent before, exclude after 100 messages without a new purchase." at bounding box center [1232, 530] width 502 height 30
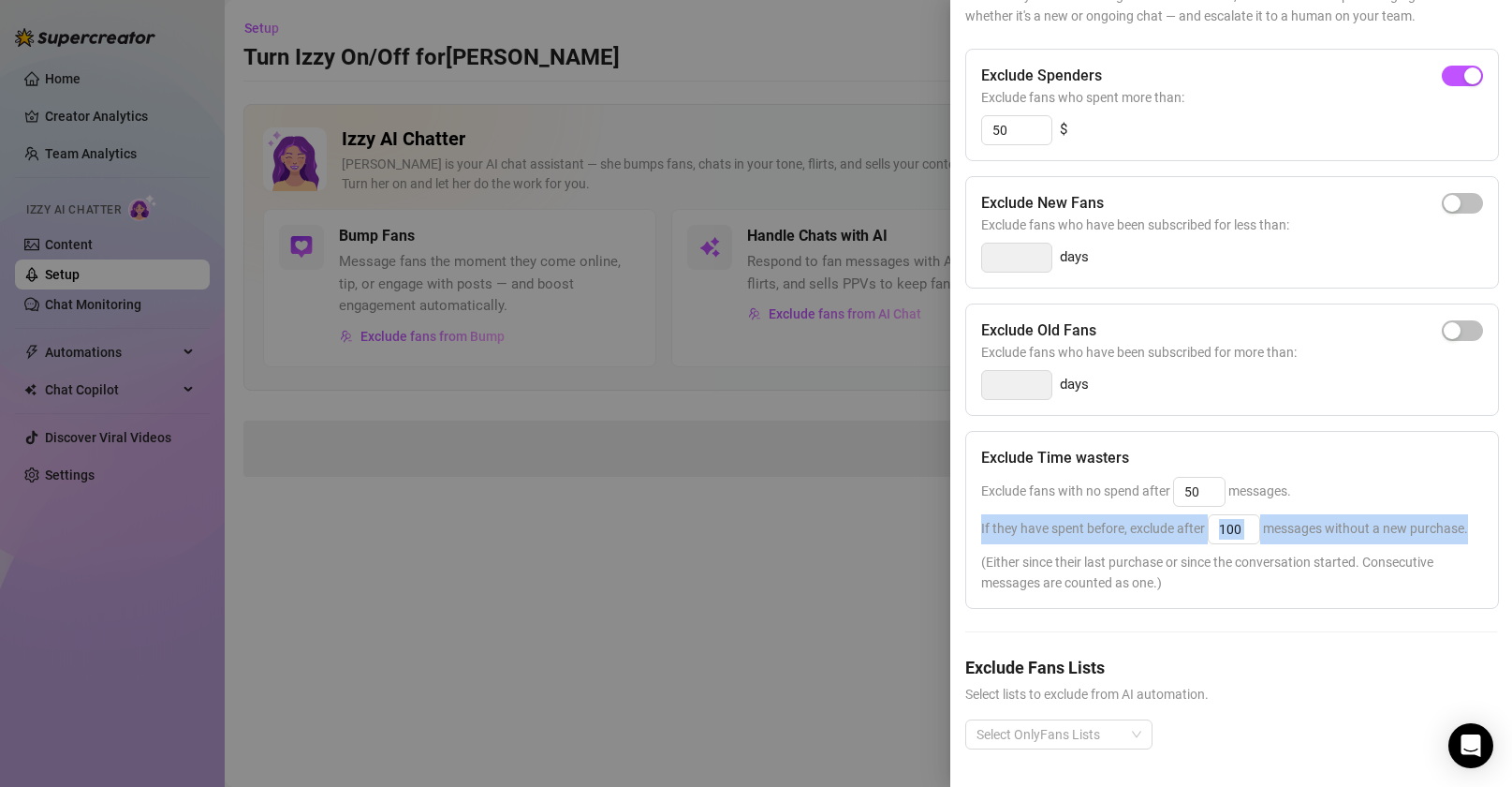
click at [1081, 526] on div "If they have spent before, exclude after 100 messages without a new purchase." at bounding box center [1232, 530] width 502 height 30
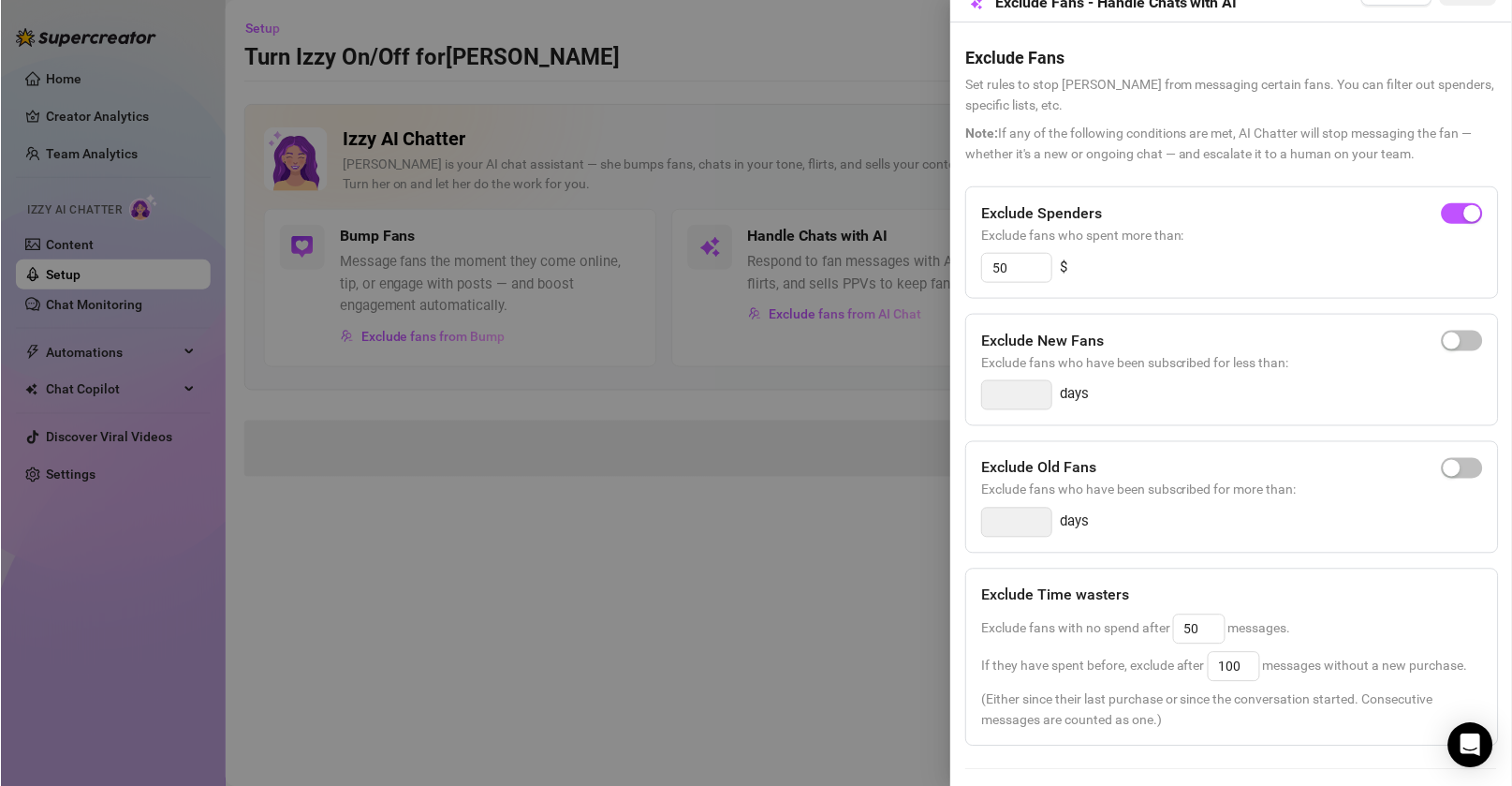
scroll to position [0, 0]
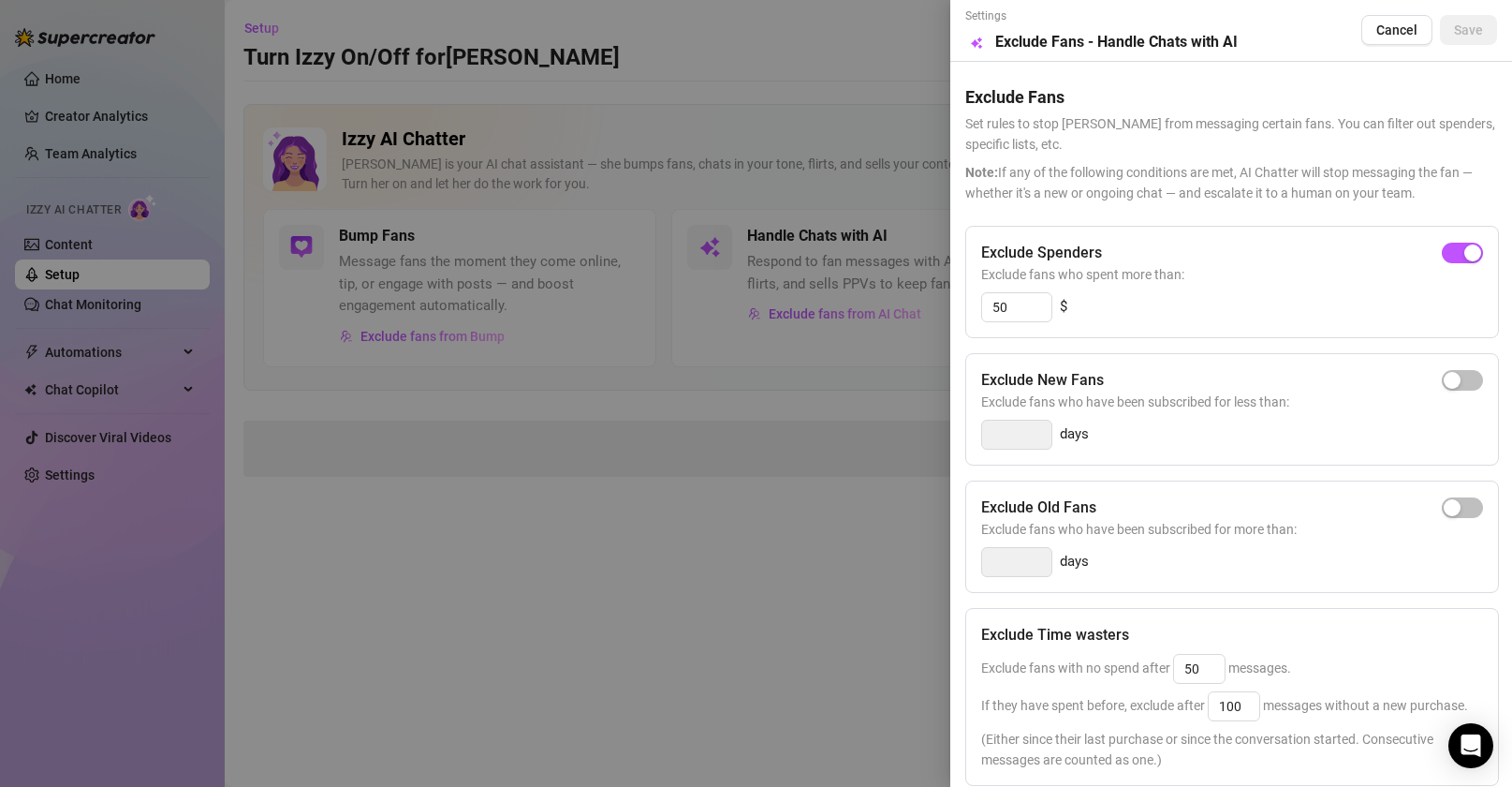
drag, startPoint x: 970, startPoint y: 89, endPoint x: 1119, endPoint y: 187, distance: 178.3
click at [1119, 187] on div "Exclude Fans Set rules to stop [PERSON_NAME] from messaging certain fans. You c…" at bounding box center [1231, 133] width 532 height 141
click at [1049, 108] on div "Exclude Fans Set rules to stop [PERSON_NAME] from messaging certain fans. You c…" at bounding box center [1231, 133] width 532 height 141
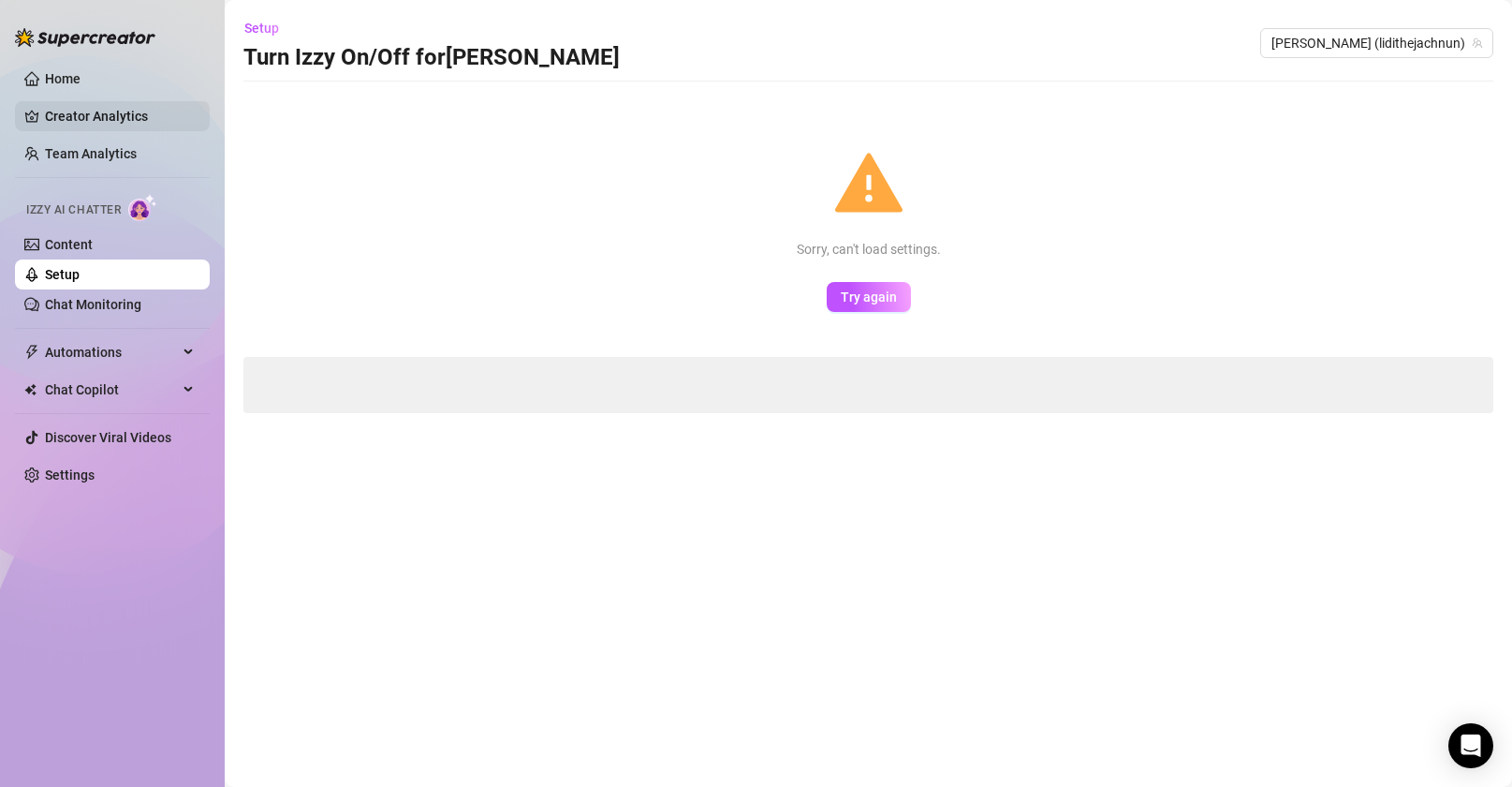
click at [122, 124] on link "Creator Analytics" at bounding box center [120, 116] width 150 height 30
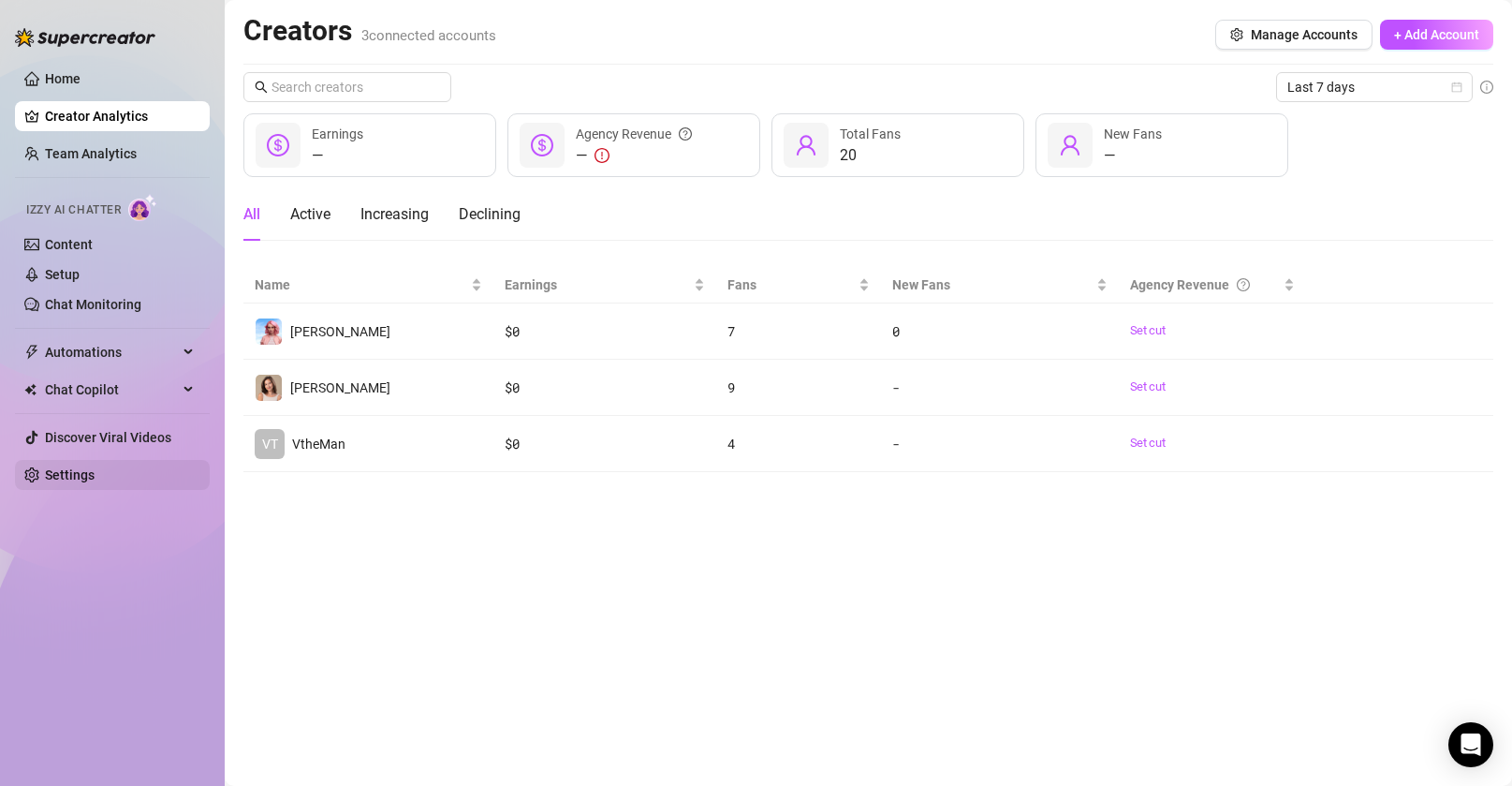
click at [94, 472] on link "Settings" at bounding box center [70, 475] width 50 height 15
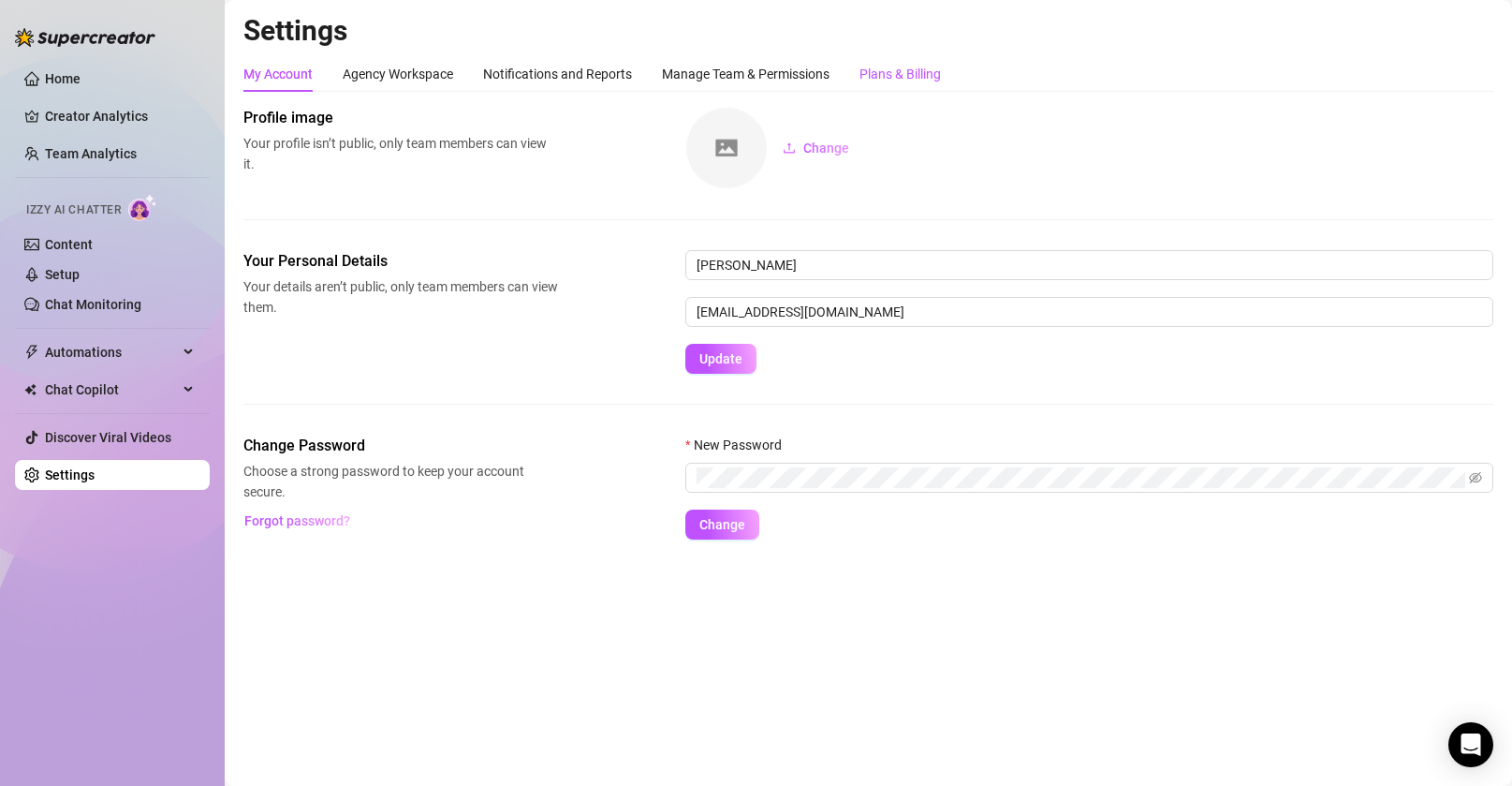
click at [906, 72] on div "Plans & Billing" at bounding box center [901, 74] width 81 height 21
